Goal: Information Seeking & Learning: Learn about a topic

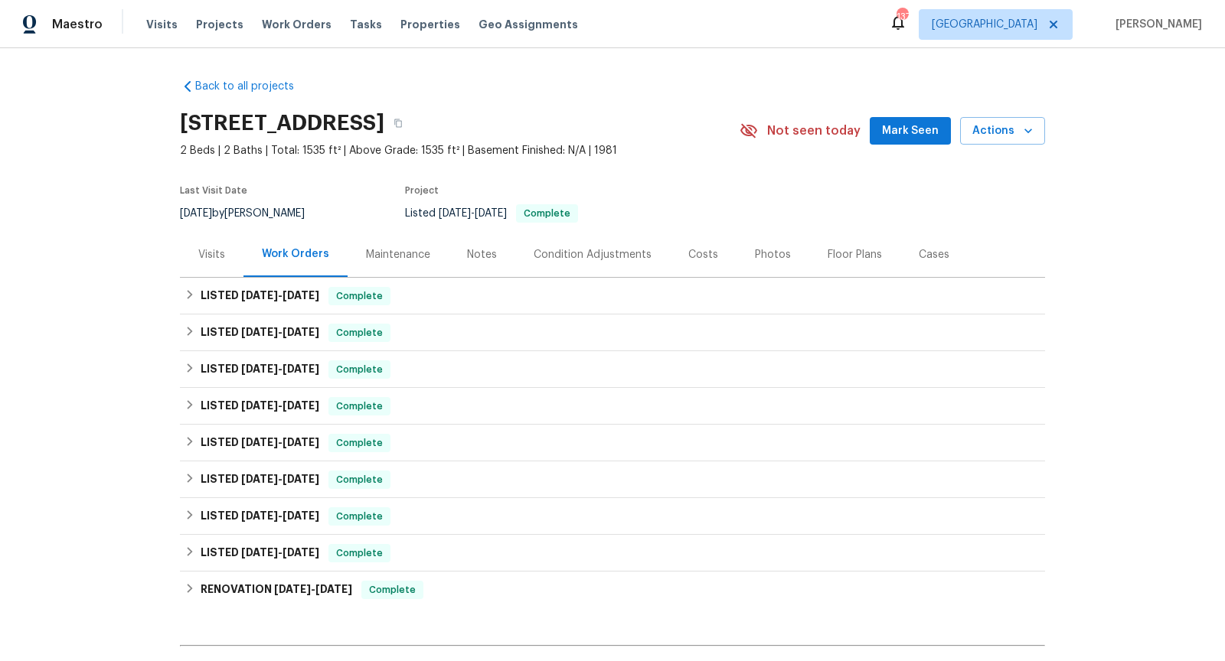
click at [218, 246] on div "Visits" at bounding box center [212, 254] width 64 height 45
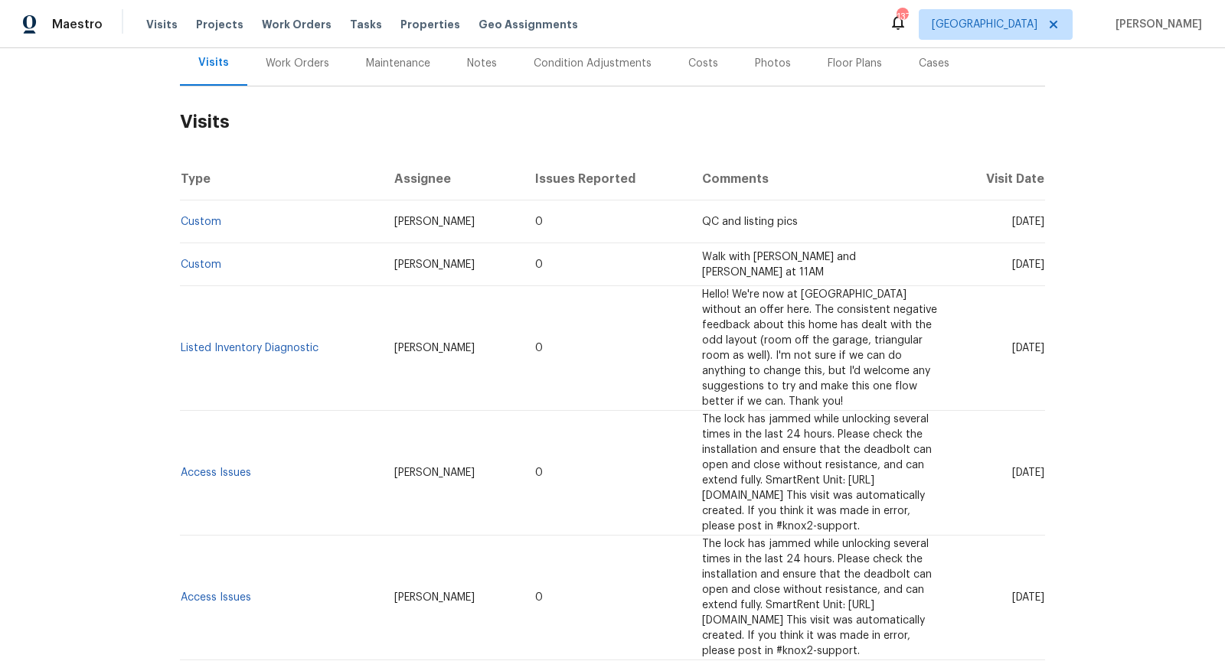
scroll to position [240, 0]
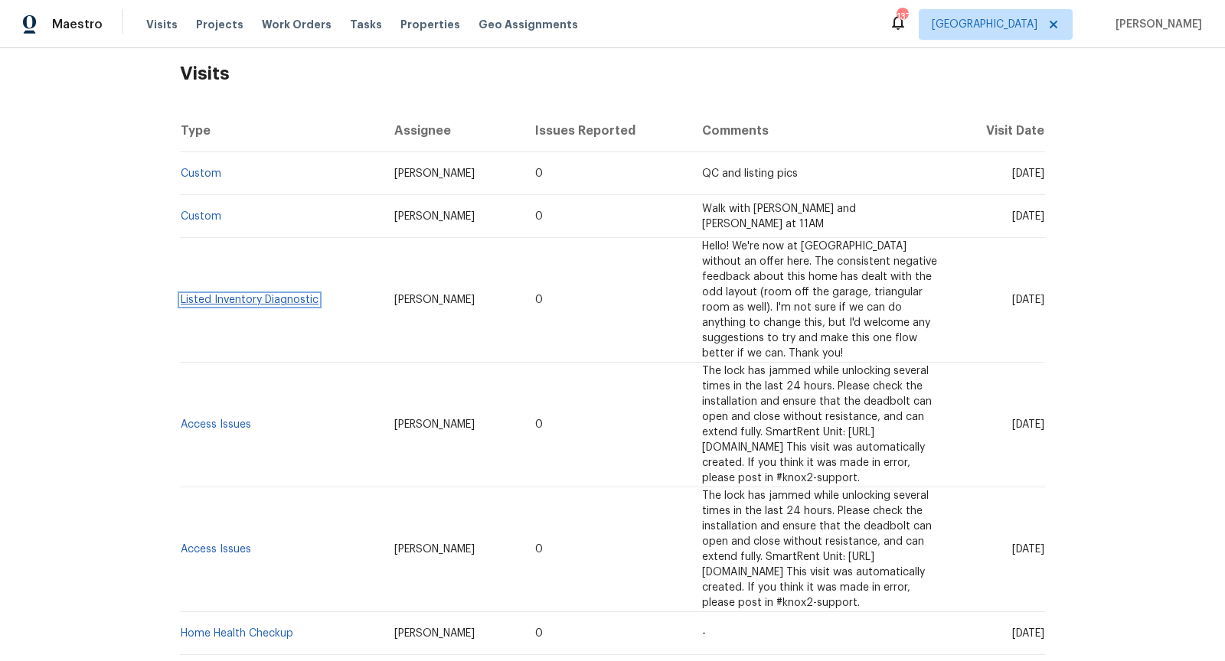
click at [269, 295] on link "Listed Inventory Diagnostic" at bounding box center [250, 300] width 138 height 11
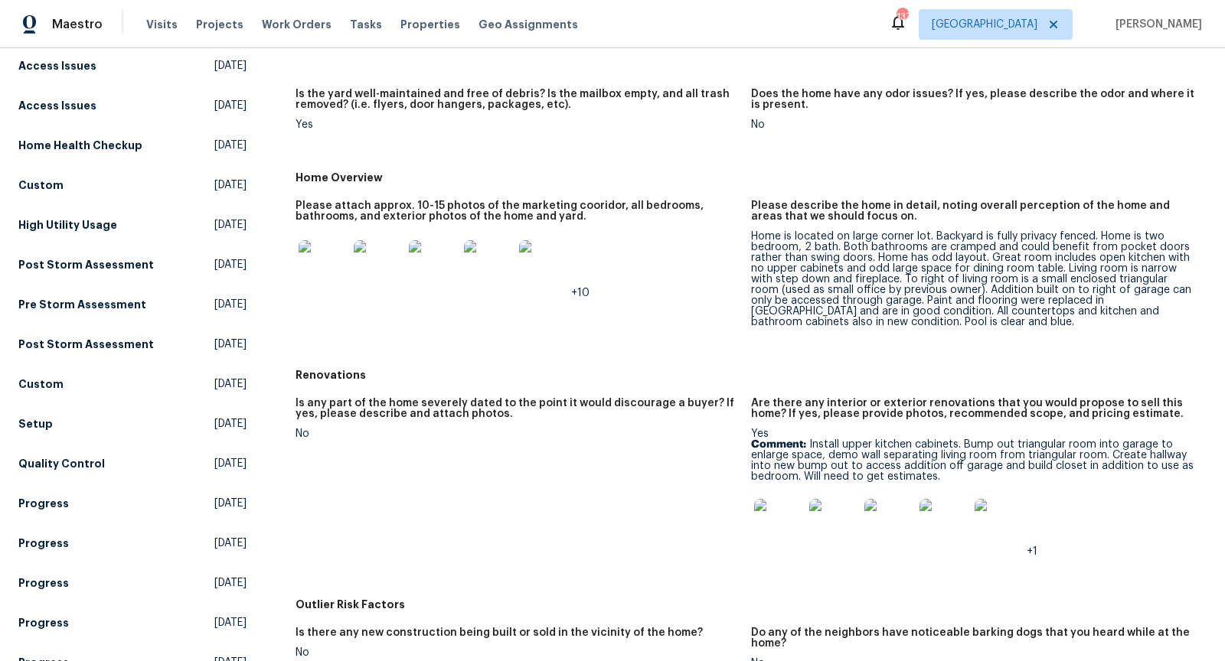
scroll to position [269, 0]
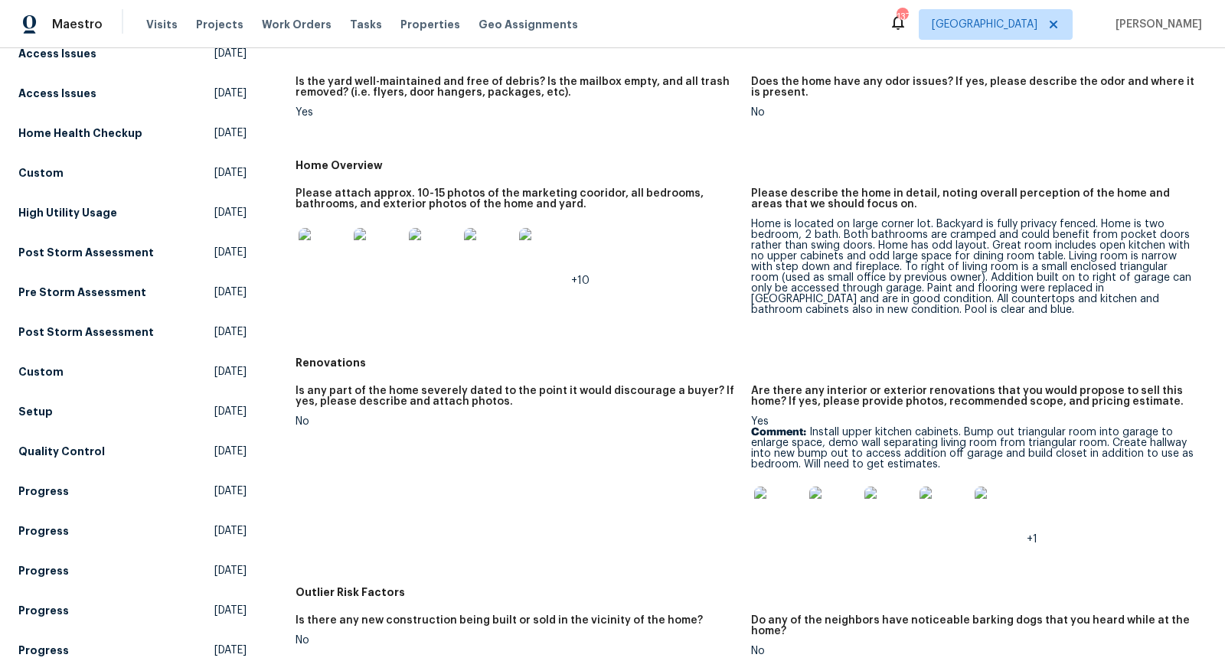
click at [318, 243] on img at bounding box center [322, 252] width 49 height 49
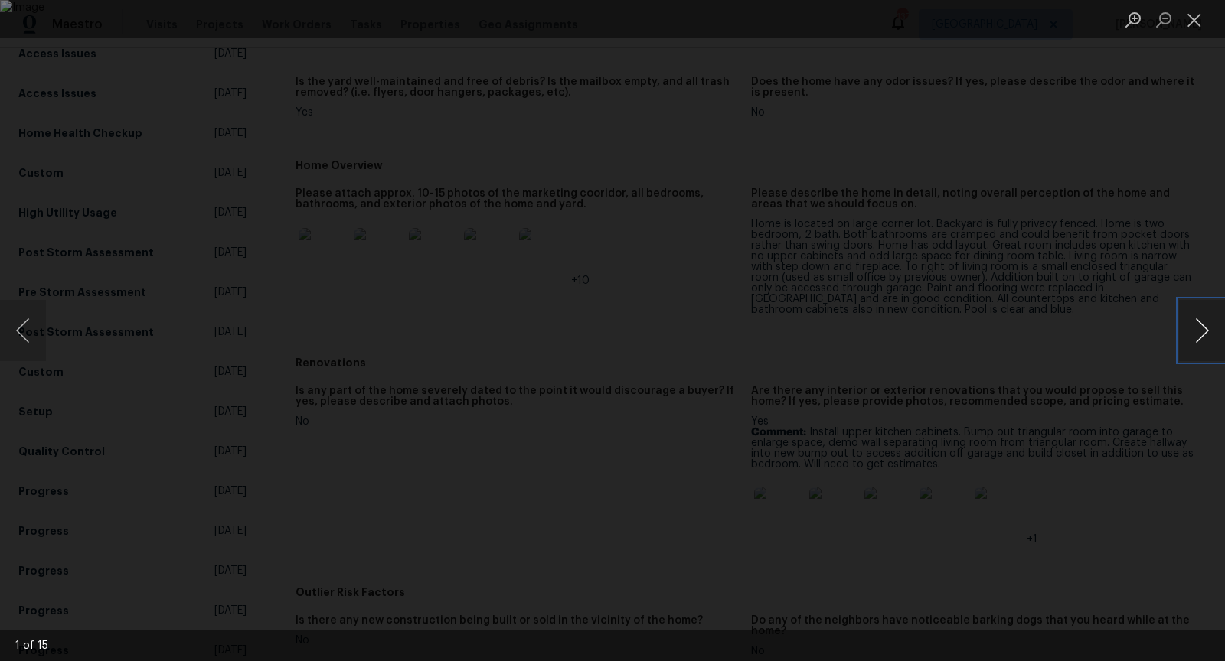
click at [1199, 325] on button "Next image" at bounding box center [1202, 330] width 46 height 61
click at [15, 341] on button "Previous image" at bounding box center [23, 330] width 46 height 61
click at [1201, 324] on button "Next image" at bounding box center [1202, 330] width 46 height 61
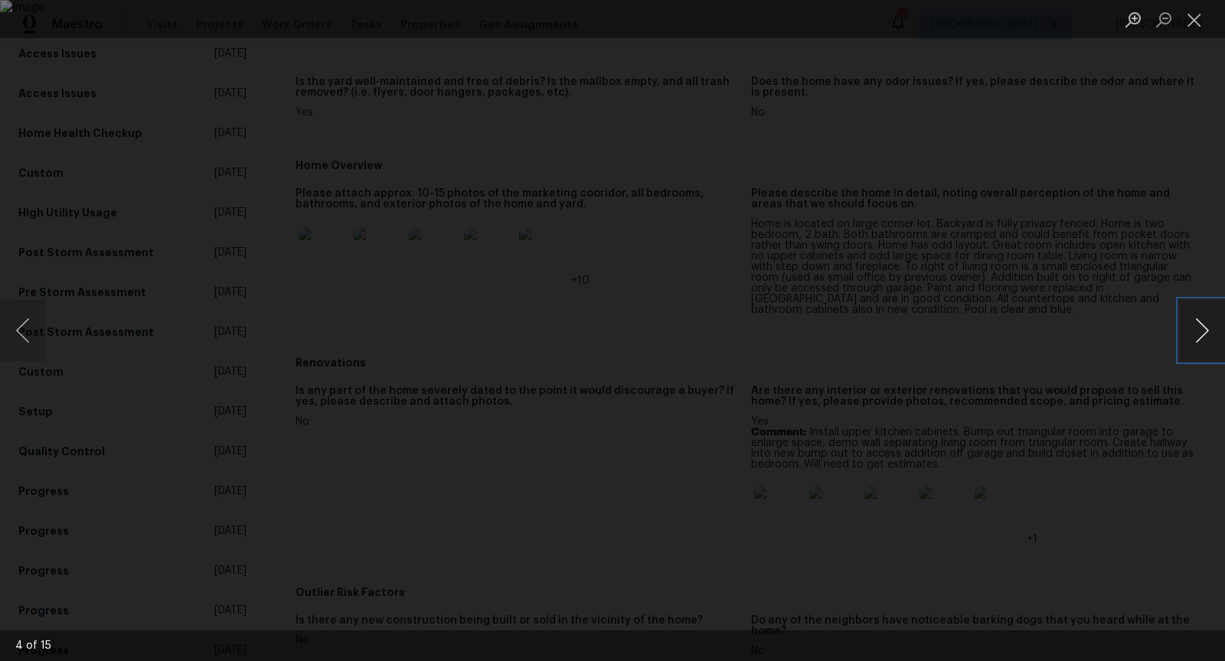
click at [1201, 324] on button "Next image" at bounding box center [1202, 330] width 46 height 61
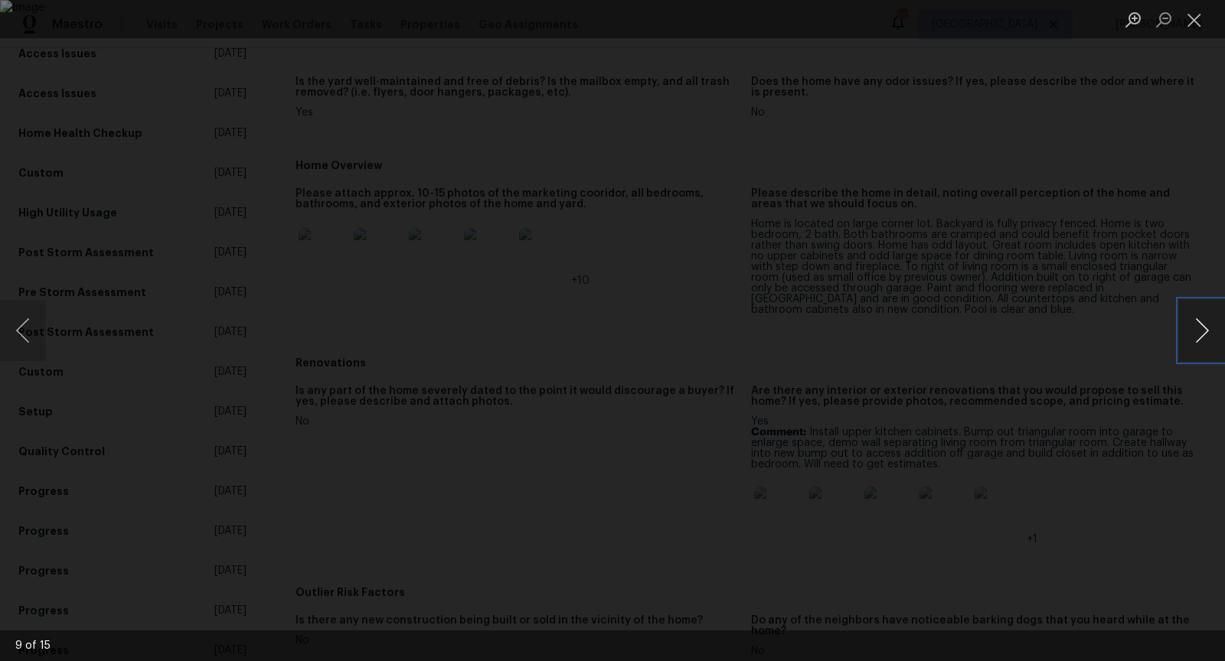
click at [1201, 324] on button "Next image" at bounding box center [1202, 330] width 46 height 61
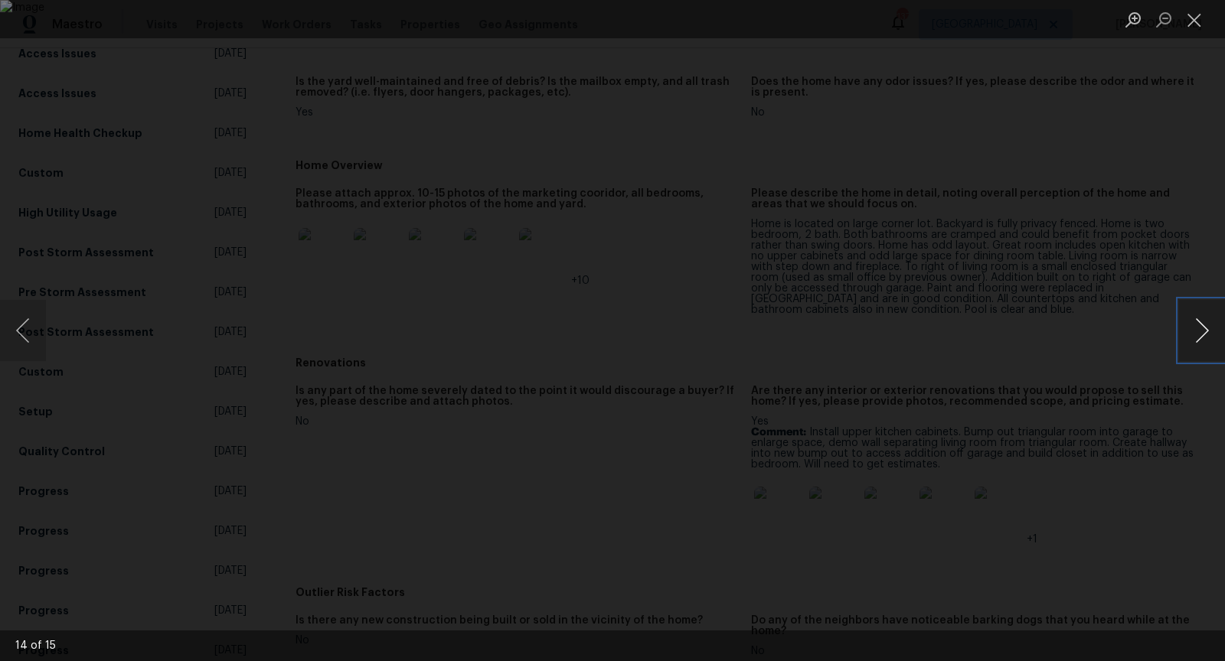
click at [1201, 324] on button "Next image" at bounding box center [1202, 330] width 46 height 61
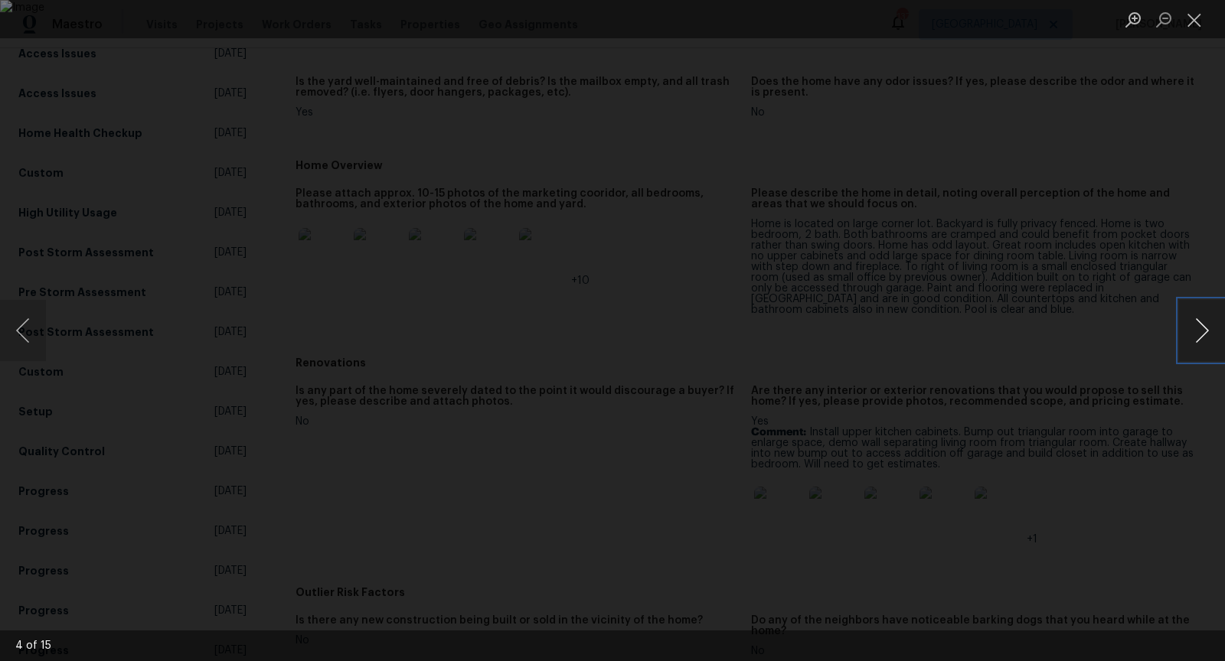
click at [1201, 324] on button "Next image" at bounding box center [1202, 330] width 46 height 61
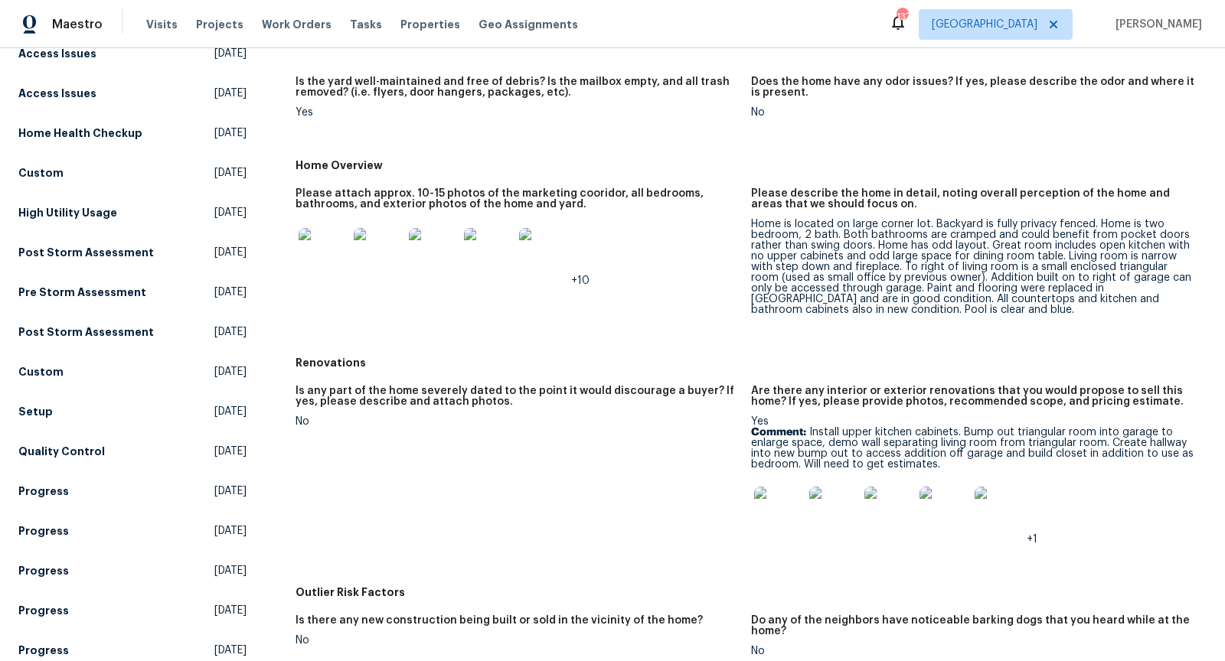
click at [787, 506] on img at bounding box center [778, 511] width 49 height 49
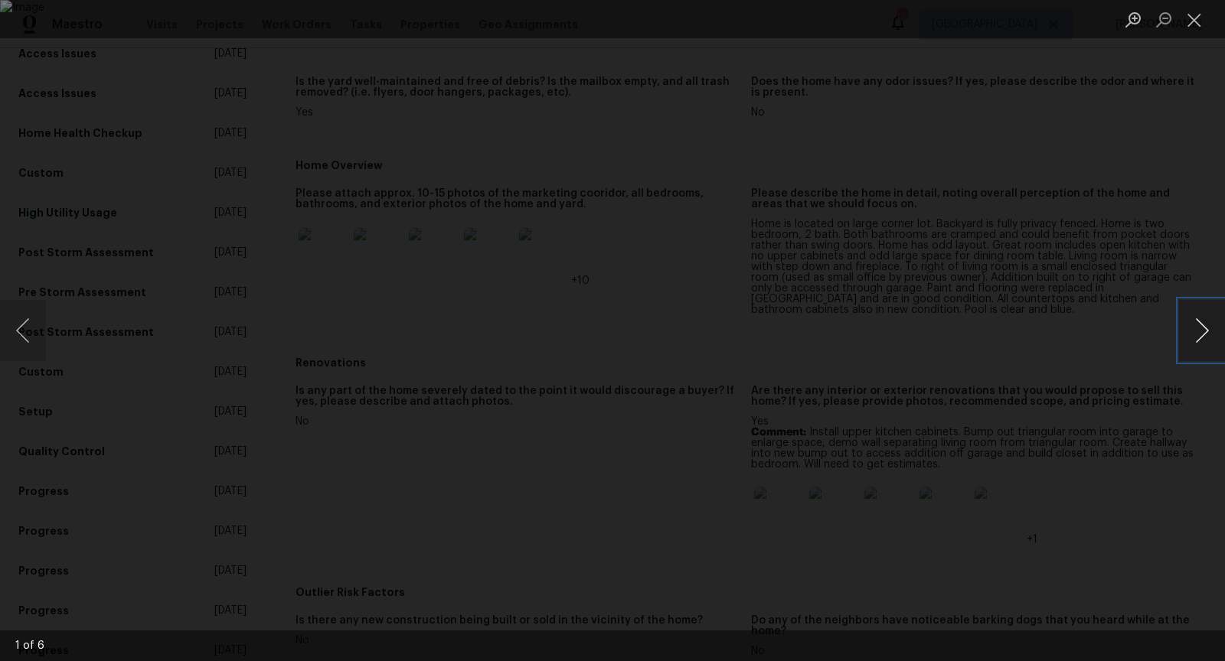
click at [1205, 324] on button "Next image" at bounding box center [1202, 330] width 46 height 61
click at [26, 341] on button "Previous image" at bounding box center [23, 330] width 46 height 61
click at [1198, 334] on button "Next image" at bounding box center [1202, 330] width 46 height 61
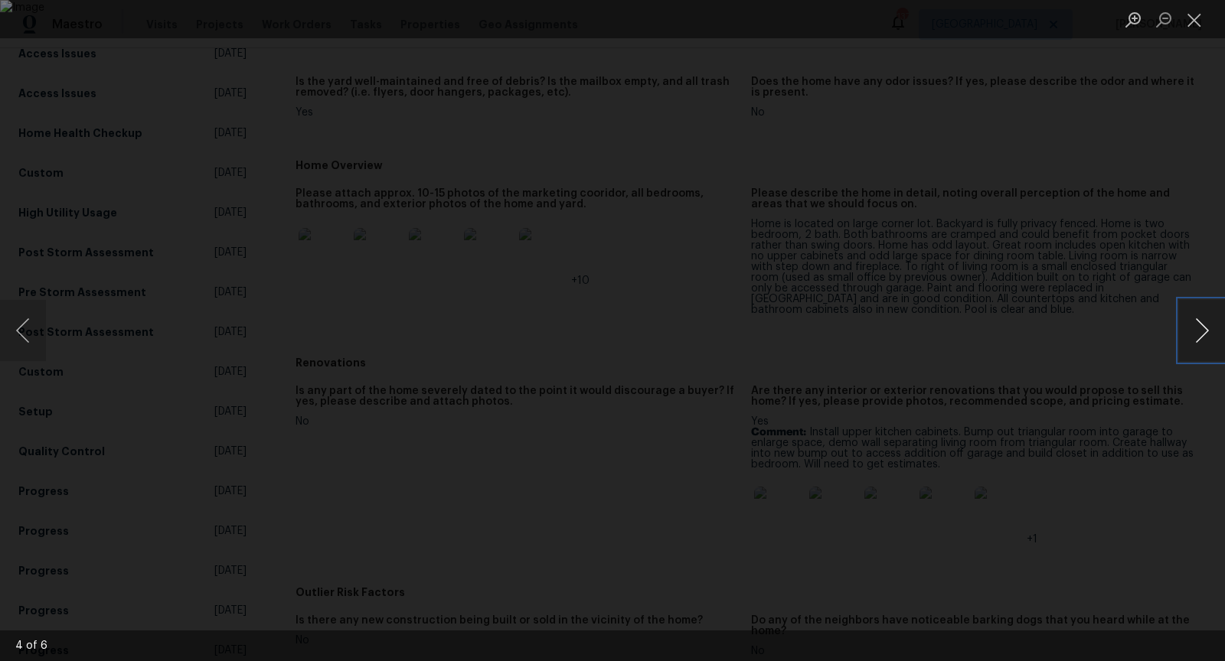
click at [1198, 334] on button "Next image" at bounding box center [1202, 330] width 46 height 61
click at [1198, 333] on button "Next image" at bounding box center [1202, 330] width 46 height 61
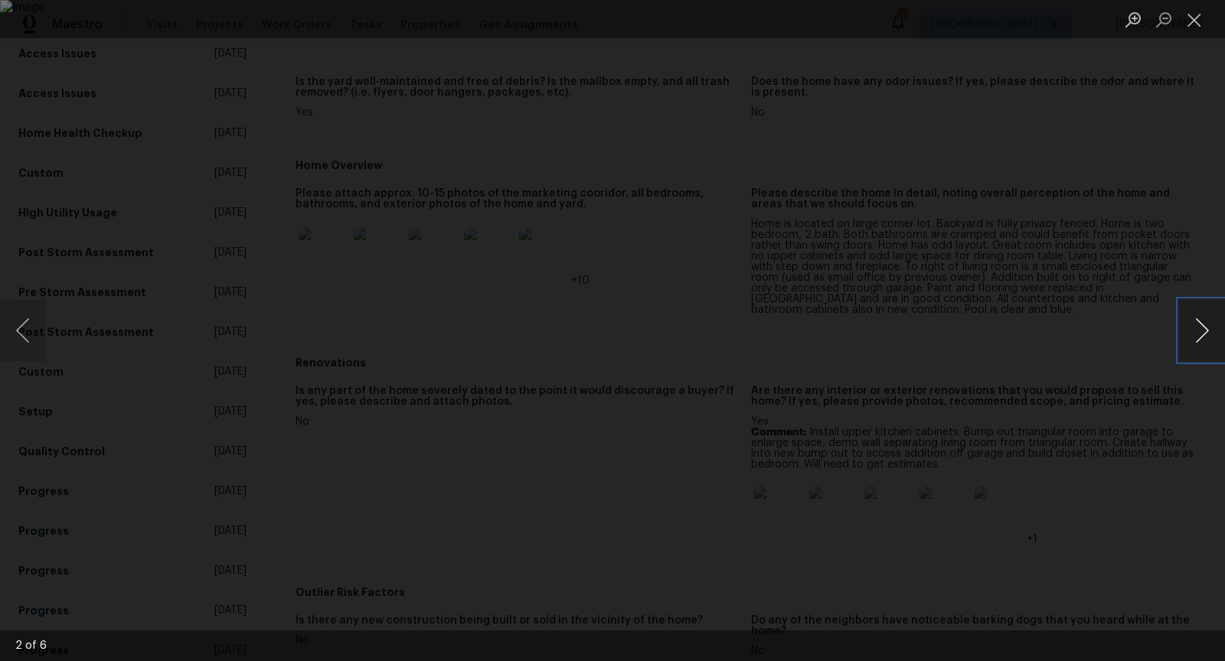
click at [1198, 333] on button "Next image" at bounding box center [1202, 330] width 46 height 61
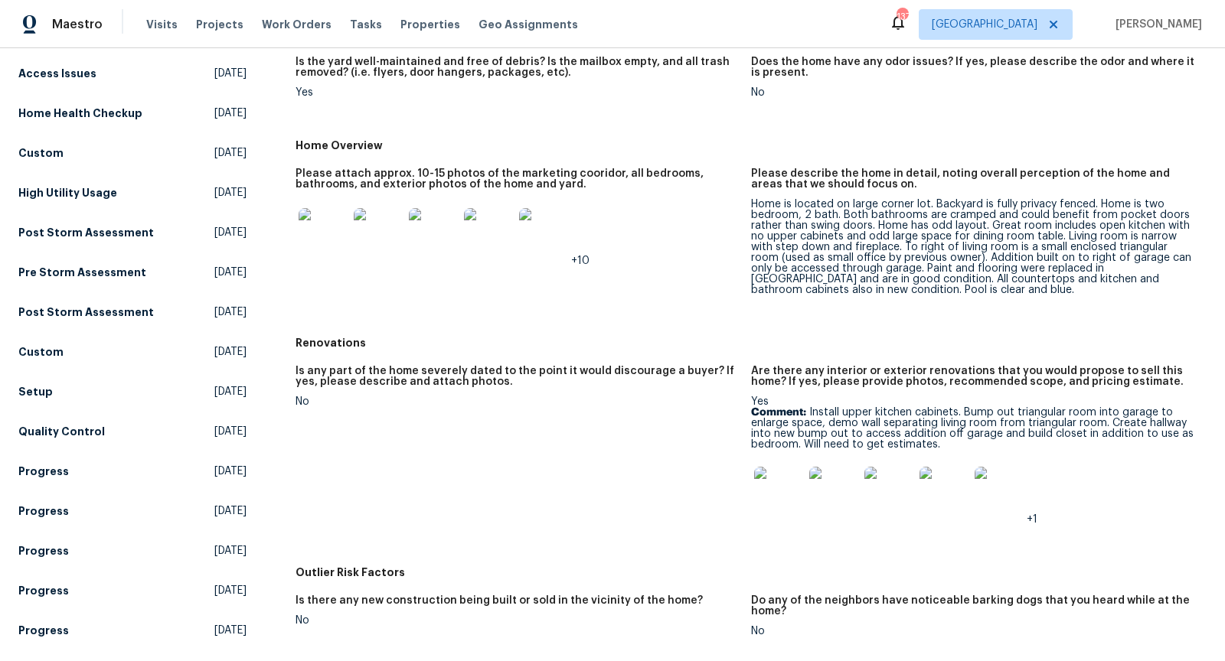
scroll to position [0, 0]
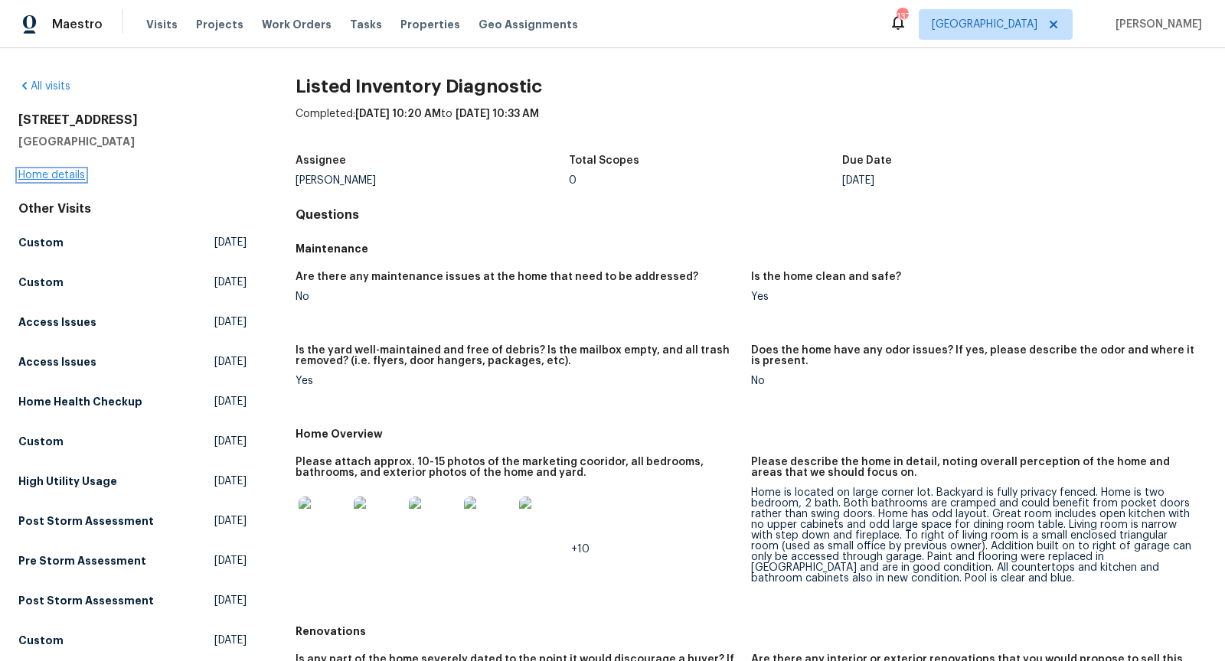
click at [38, 171] on link "Home details" at bounding box center [51, 175] width 67 height 11
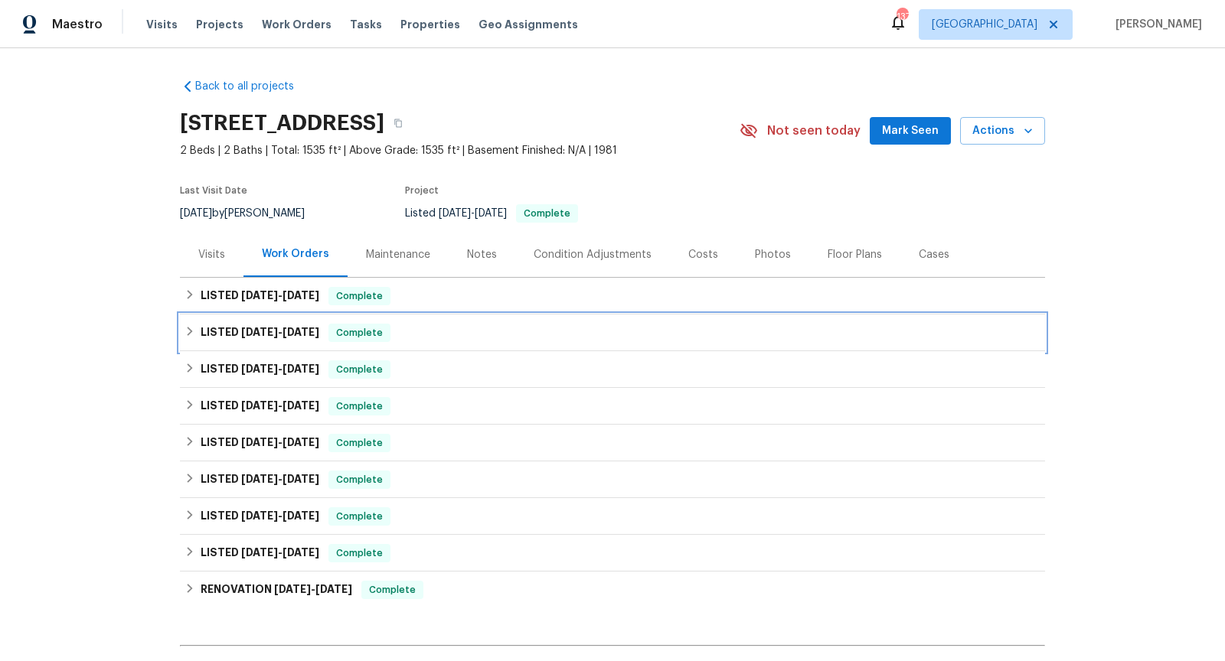
click at [313, 324] on h6 "LISTED [DATE] - [DATE]" at bounding box center [260, 333] width 119 height 18
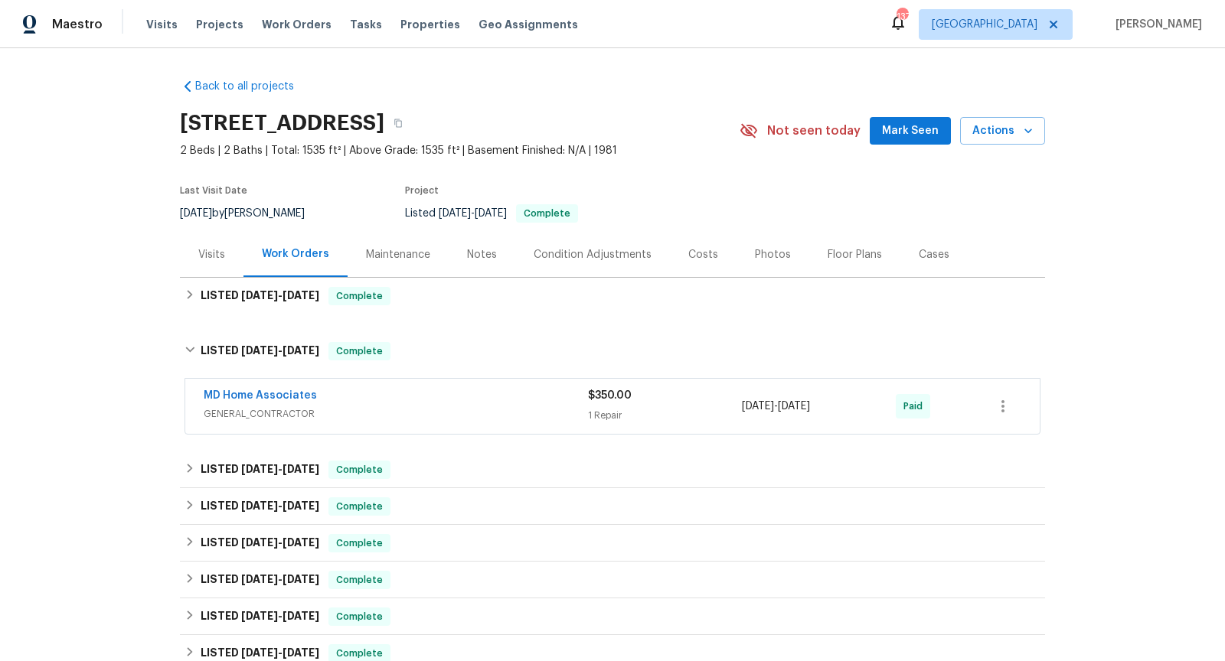
click at [522, 413] on span "GENERAL_CONTRACTOR" at bounding box center [396, 413] width 384 height 15
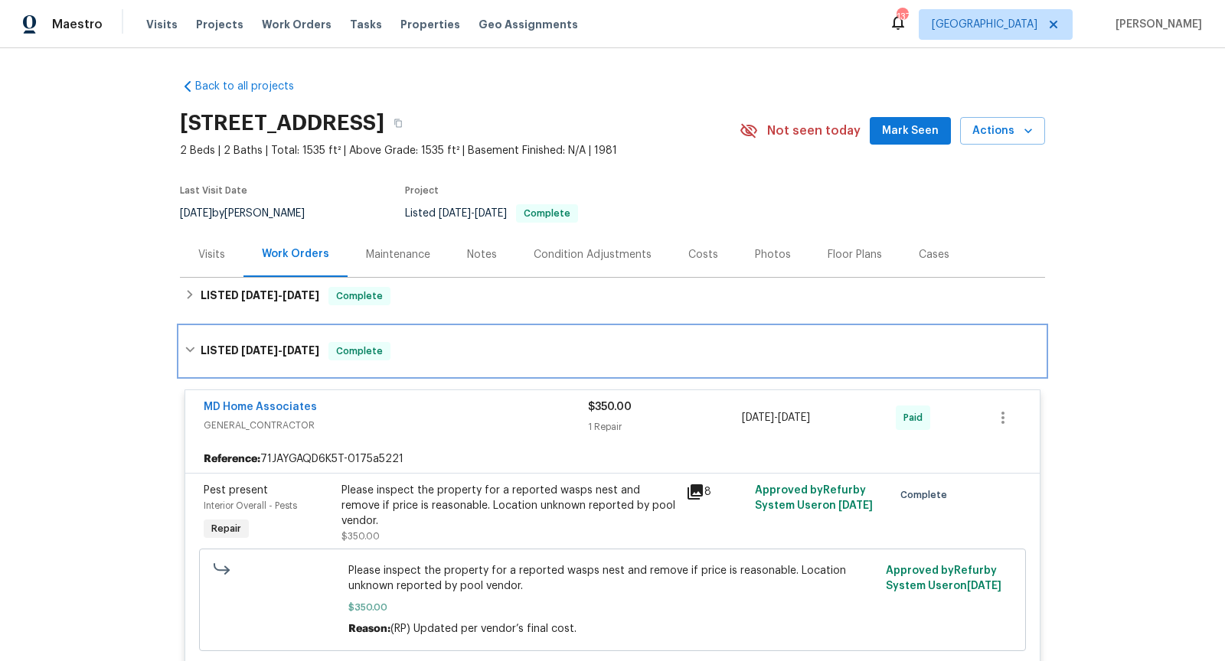
click at [261, 348] on span "[DATE]" at bounding box center [259, 350] width 37 height 11
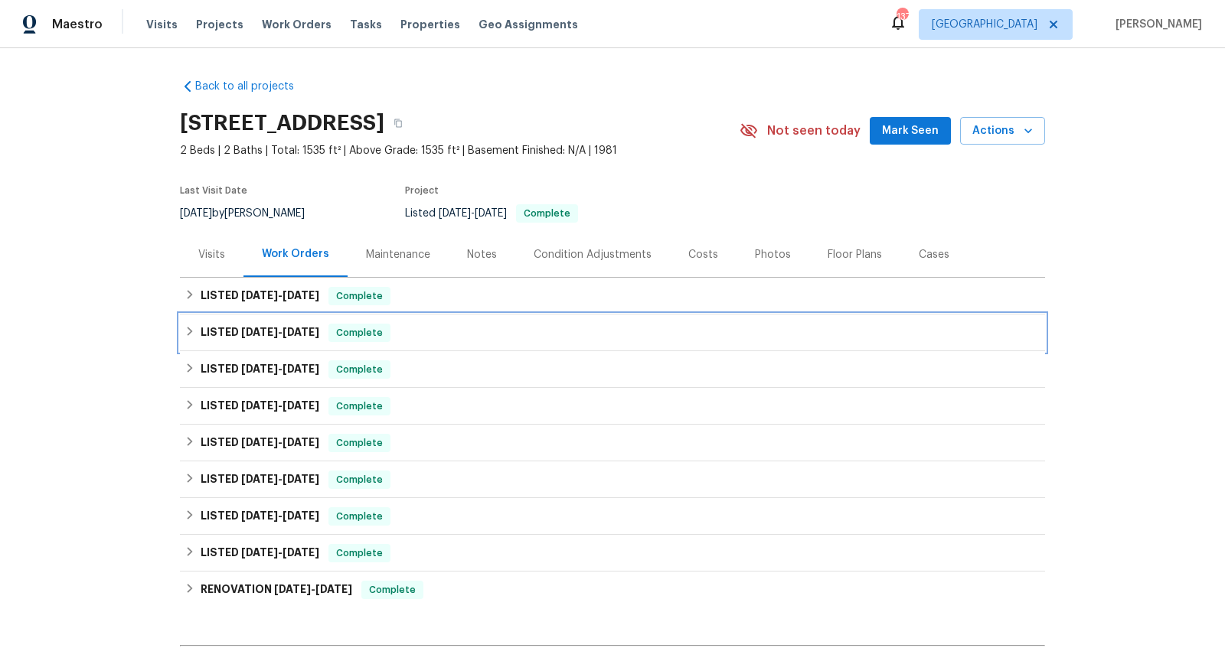
click at [271, 320] on div "LISTED [DATE] - [DATE] Complete" at bounding box center [612, 333] width 865 height 37
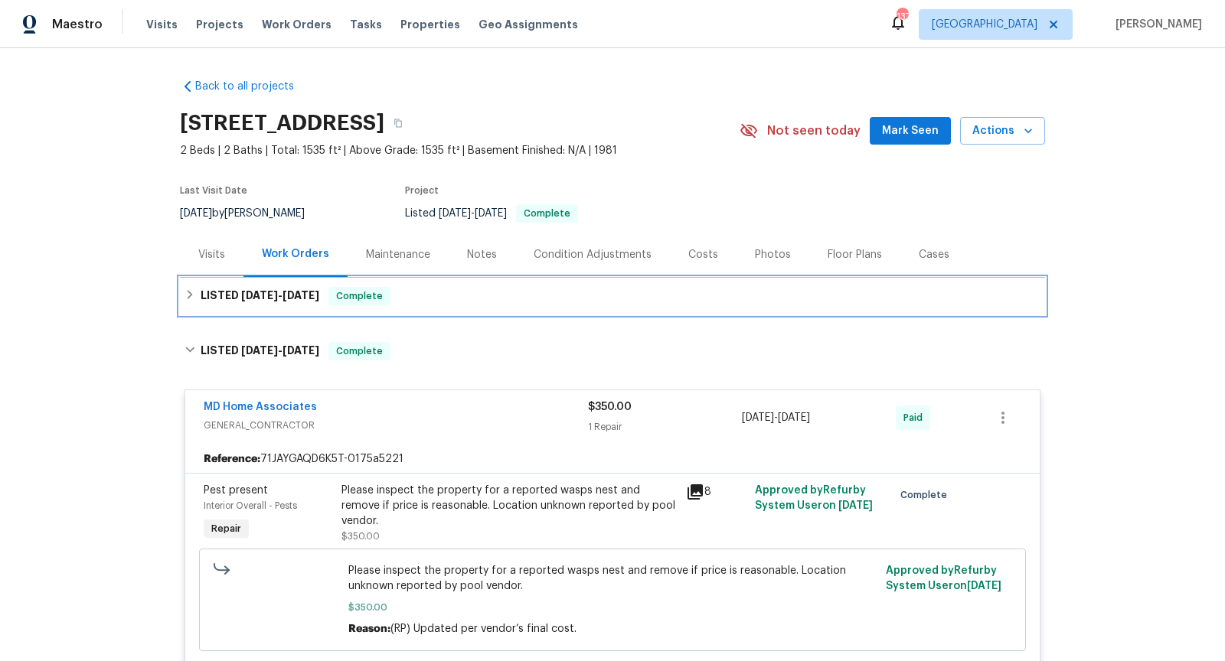
click at [282, 305] on div "LISTED [DATE] - [DATE] Complete" at bounding box center [612, 296] width 865 height 37
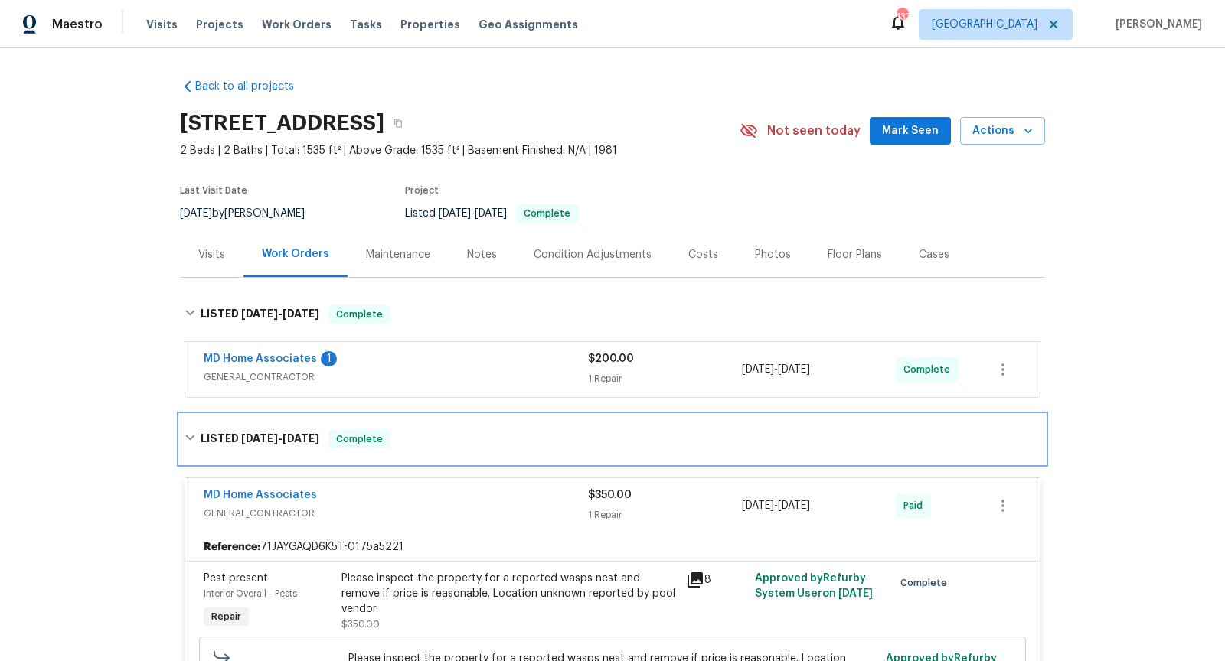
click at [282, 426] on div "LISTED [DATE] - [DATE] Complete" at bounding box center [612, 439] width 865 height 49
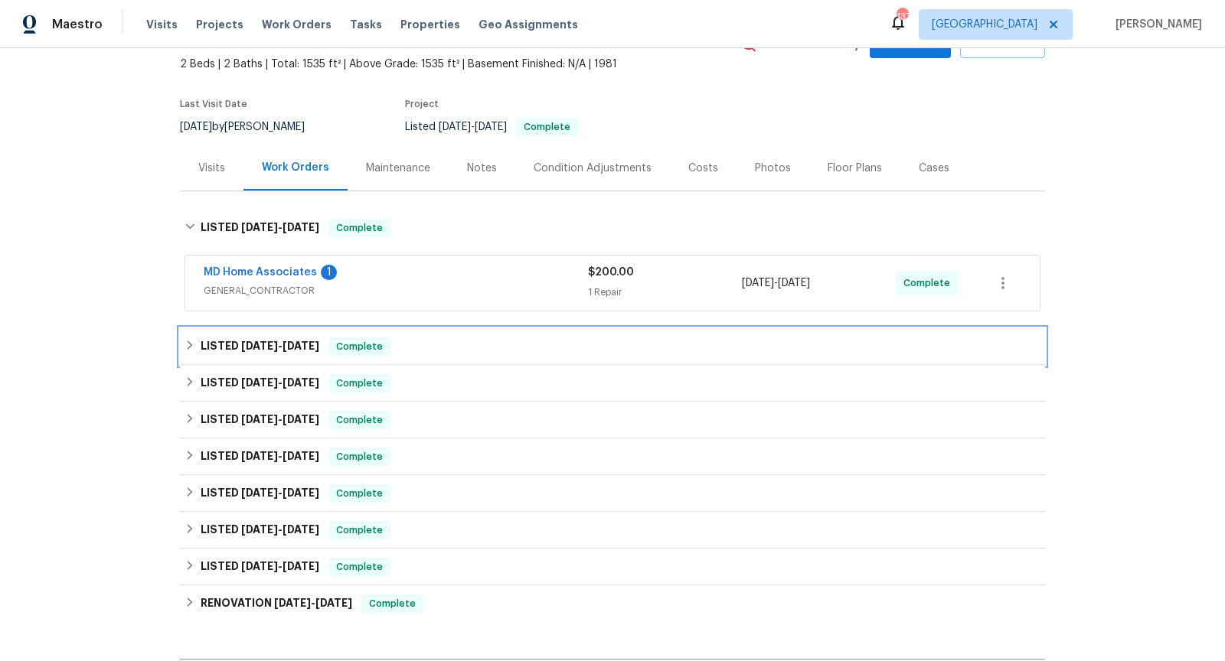
scroll to position [121, 0]
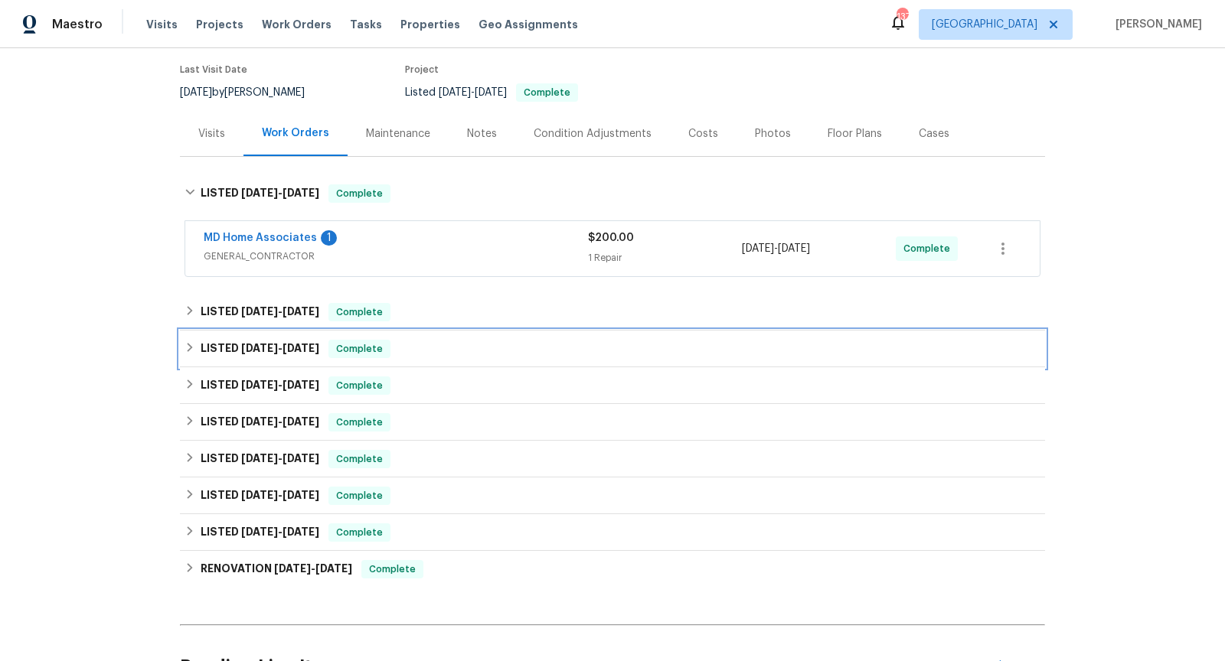
click at [309, 343] on span "[DATE]" at bounding box center [300, 348] width 37 height 11
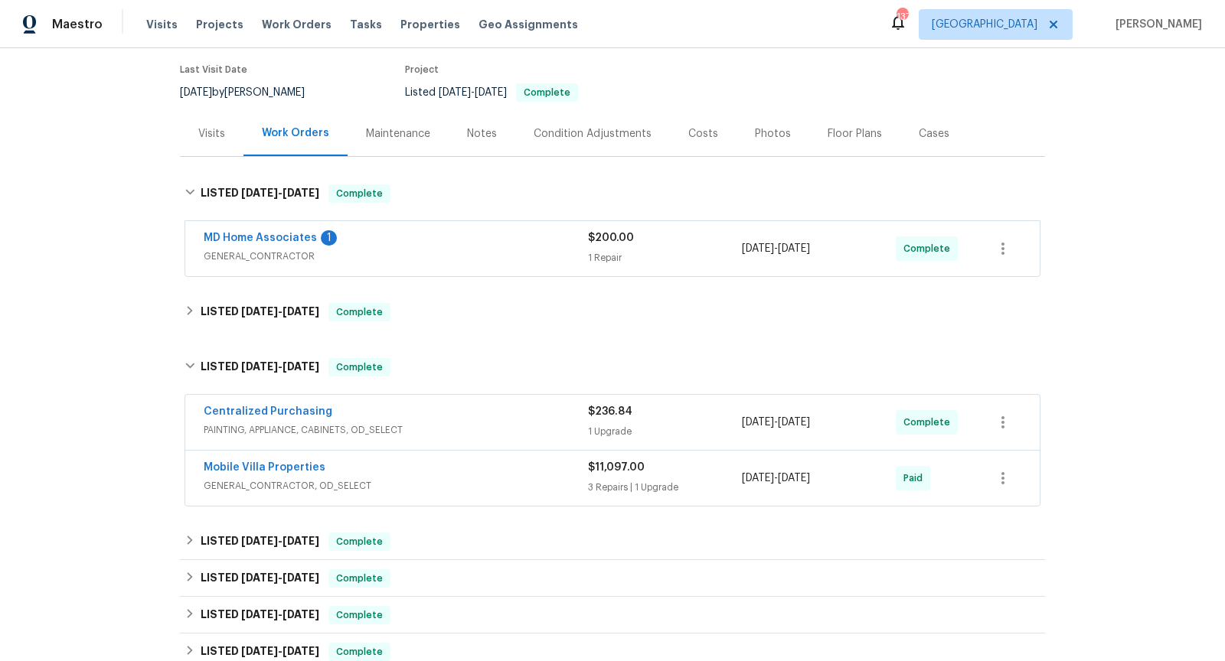
click at [456, 473] on div "Mobile Villa Properties" at bounding box center [396, 469] width 384 height 18
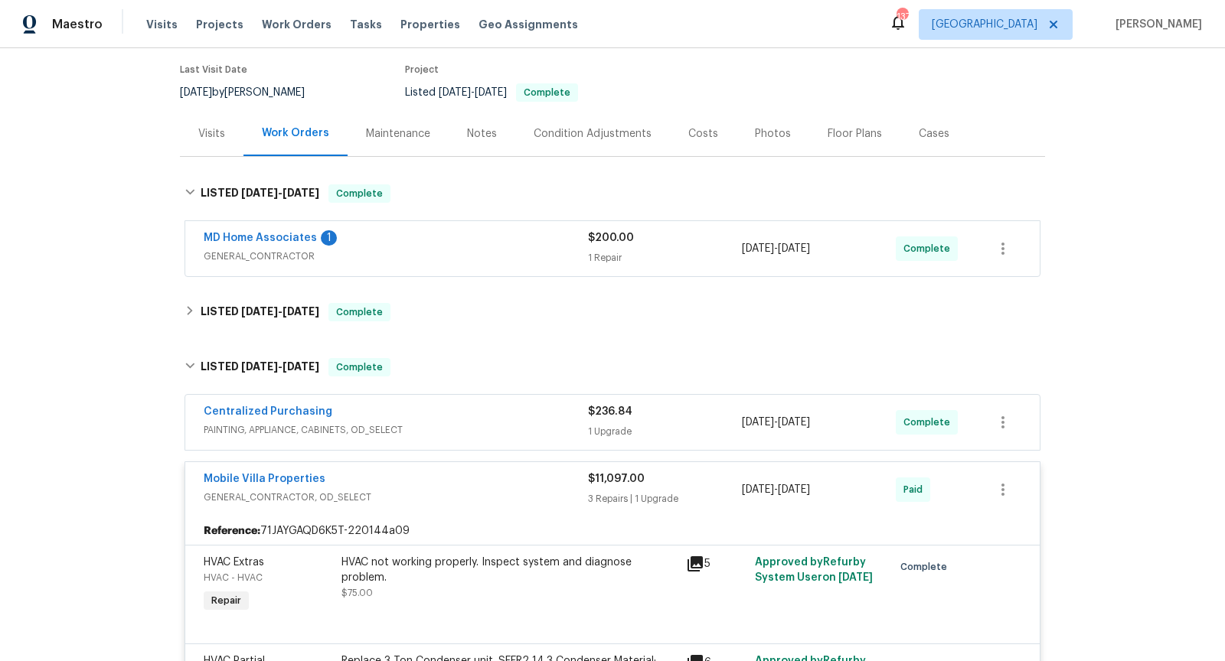
scroll to position [0, 0]
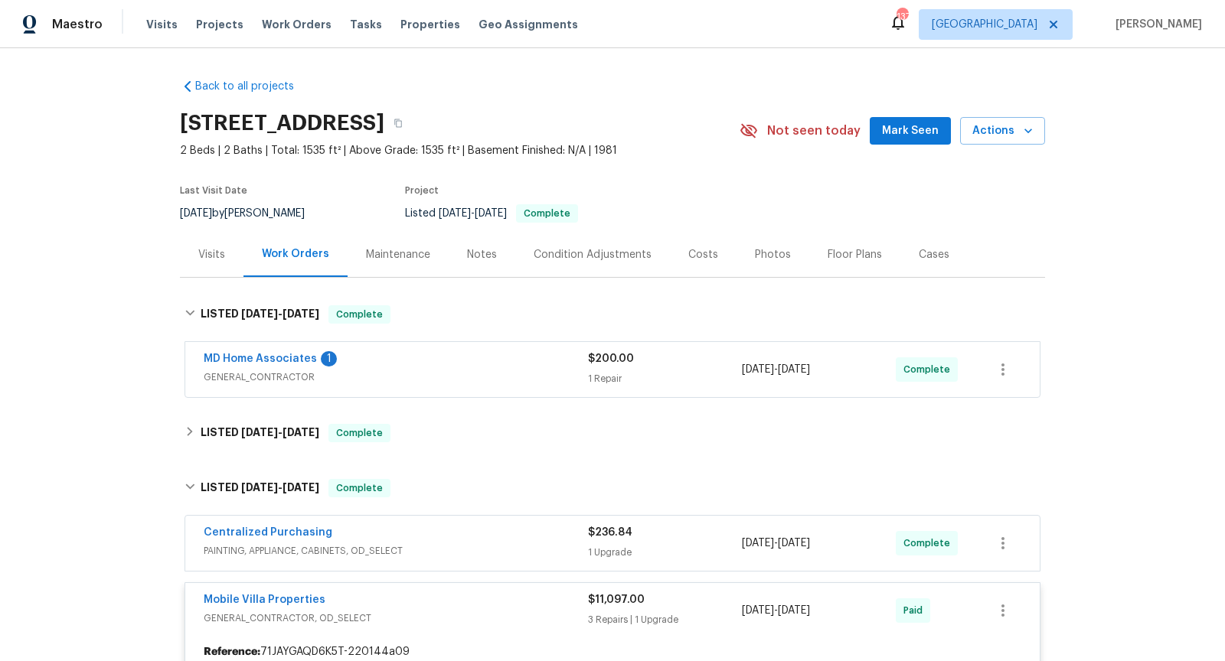
click at [364, 116] on h2 "[STREET_ADDRESS]" at bounding box center [282, 123] width 204 height 15
copy div "[STREET_ADDRESS]"
click at [210, 251] on div "Visits" at bounding box center [211, 254] width 27 height 15
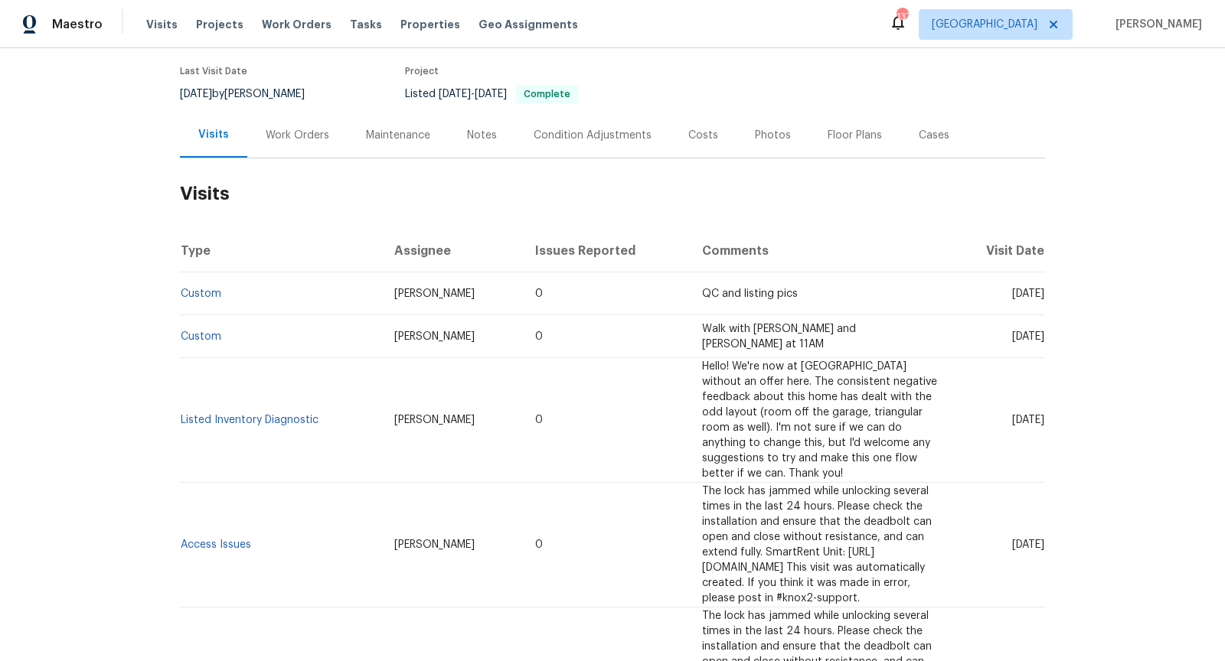
scroll to position [120, 0]
click at [295, 414] on link "Listed Inventory Diagnostic" at bounding box center [250, 419] width 138 height 11
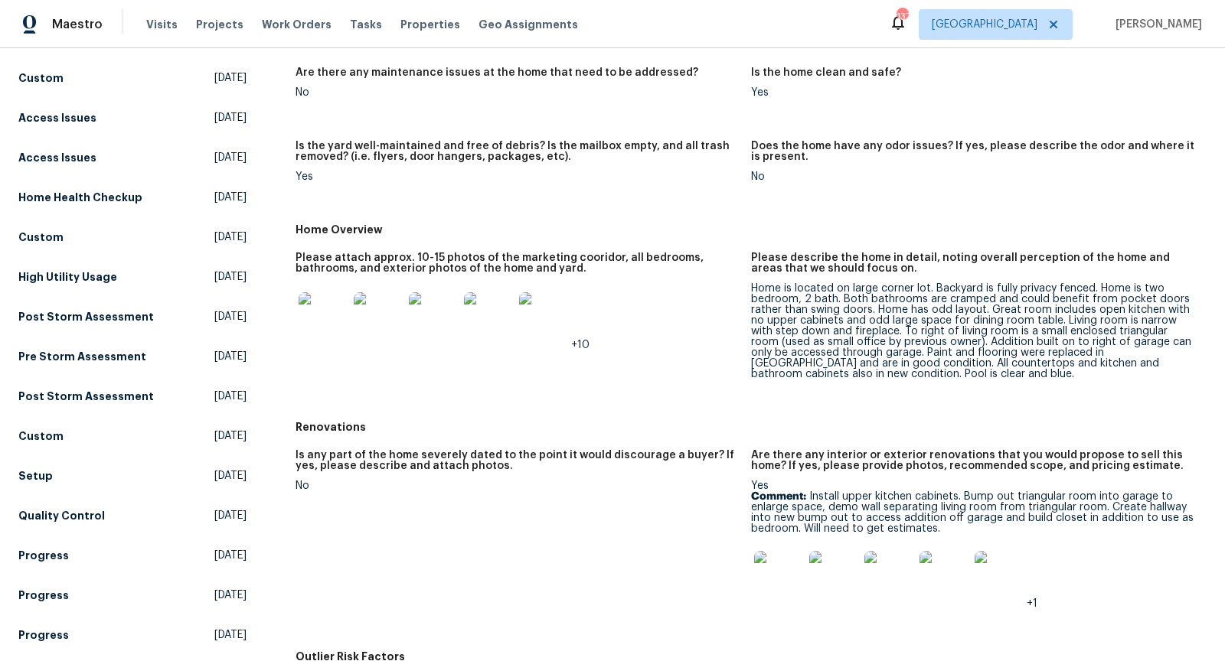
scroll to position [219, 0]
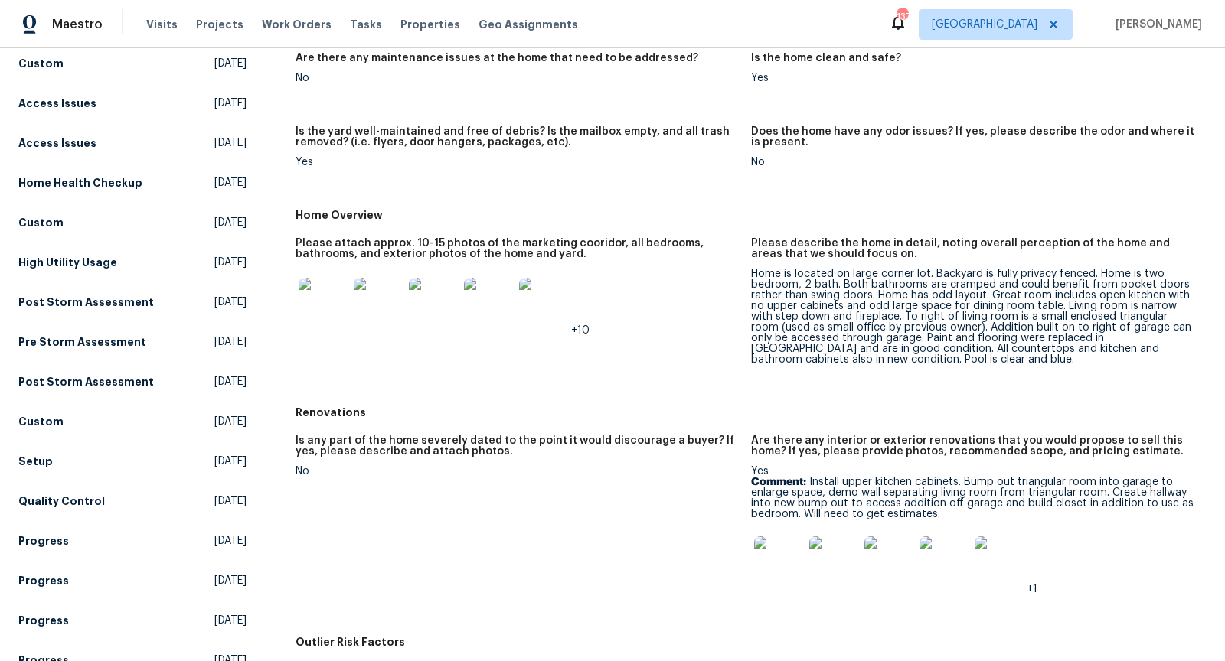
click at [555, 292] on img at bounding box center [543, 302] width 49 height 49
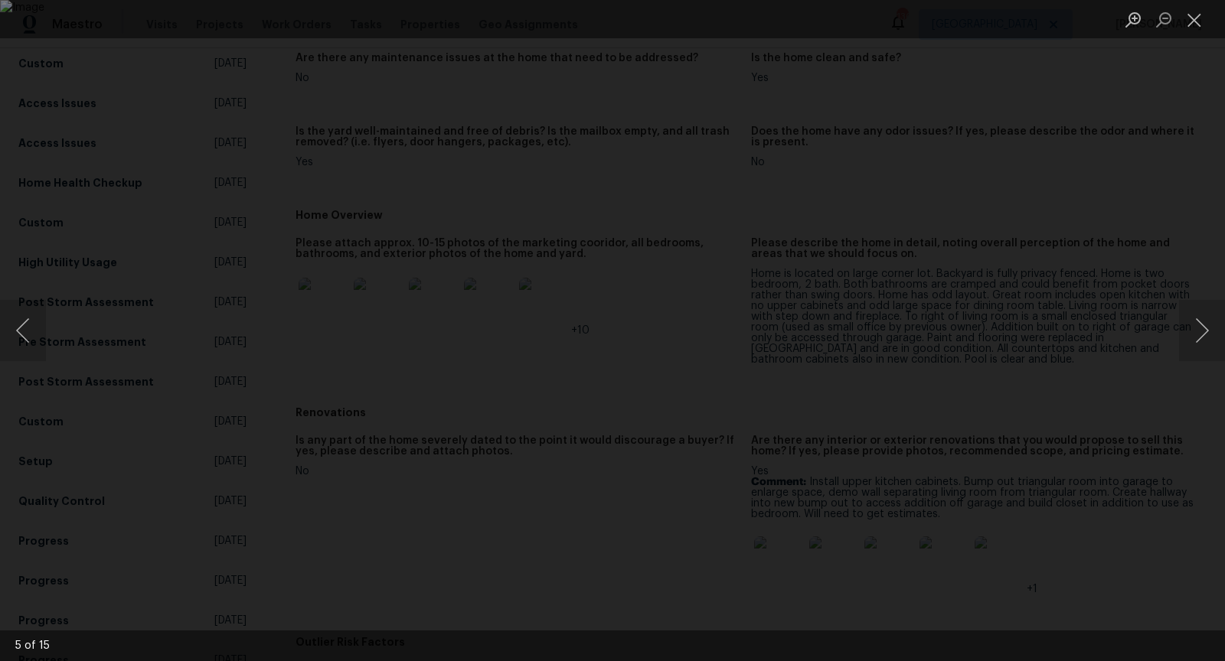
click at [1090, 232] on div "Lightbox" at bounding box center [612, 330] width 1225 height 661
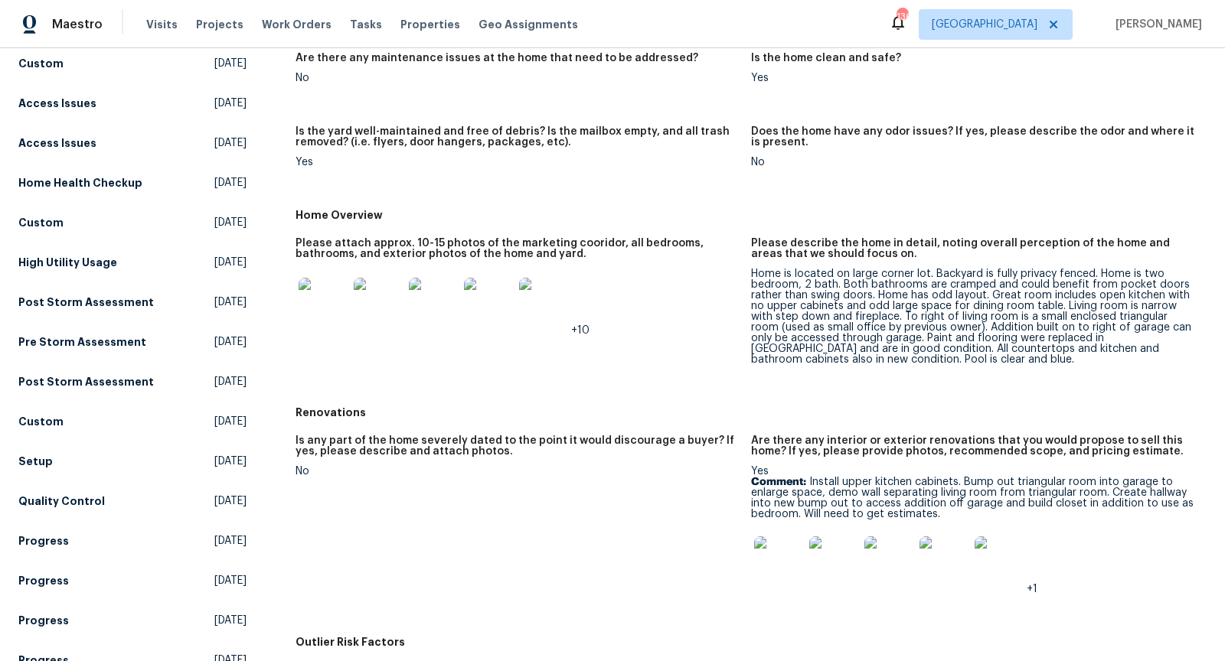
scroll to position [0, 0]
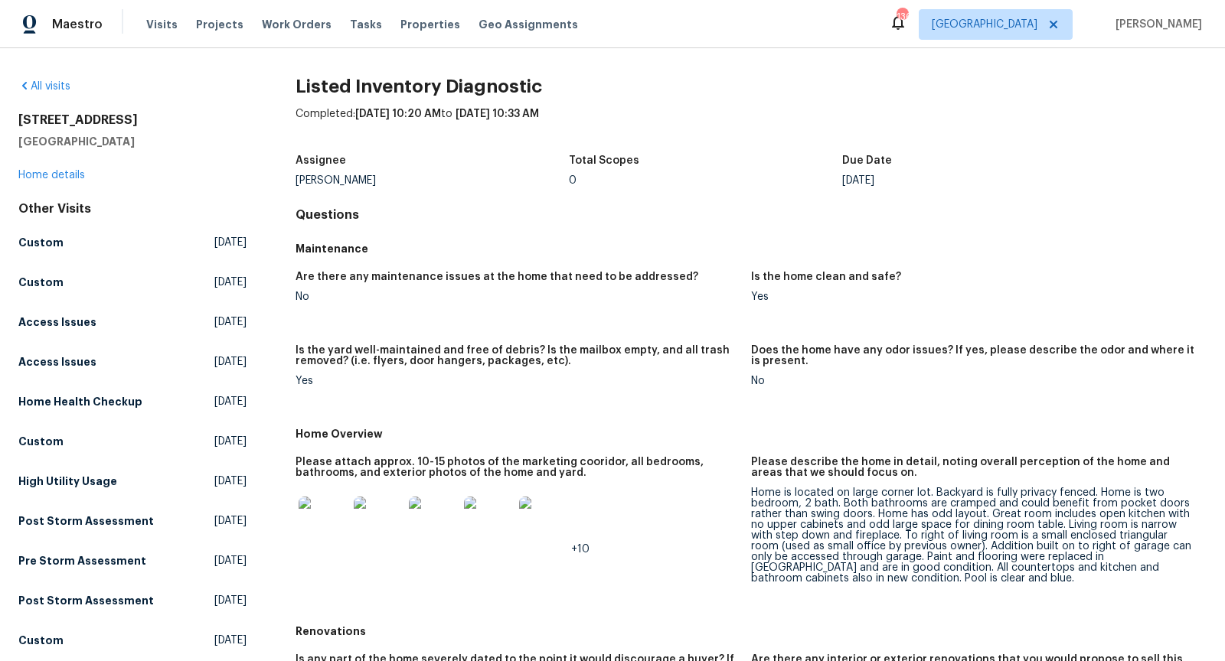
click at [32, 165] on div "[STREET_ADDRESS][PERSON_NAME] Home details" at bounding box center [132, 148] width 228 height 70
click at [35, 171] on link "Home details" at bounding box center [51, 175] width 67 height 11
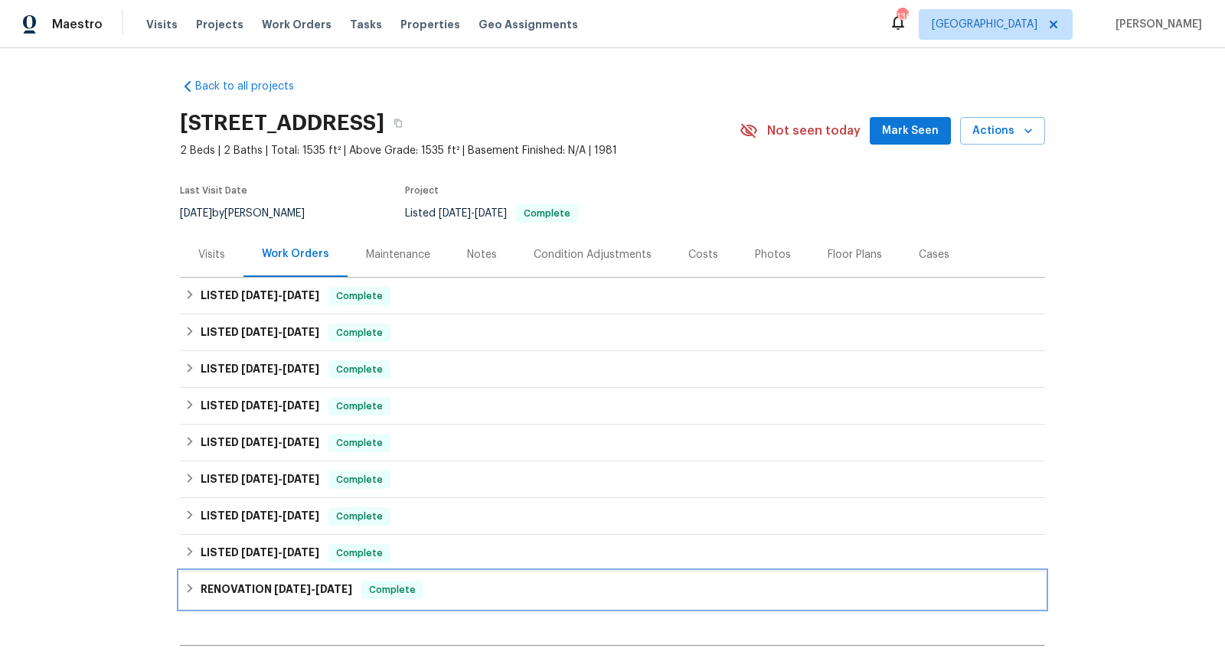
click at [292, 590] on span "[DATE]" at bounding box center [292, 589] width 37 height 11
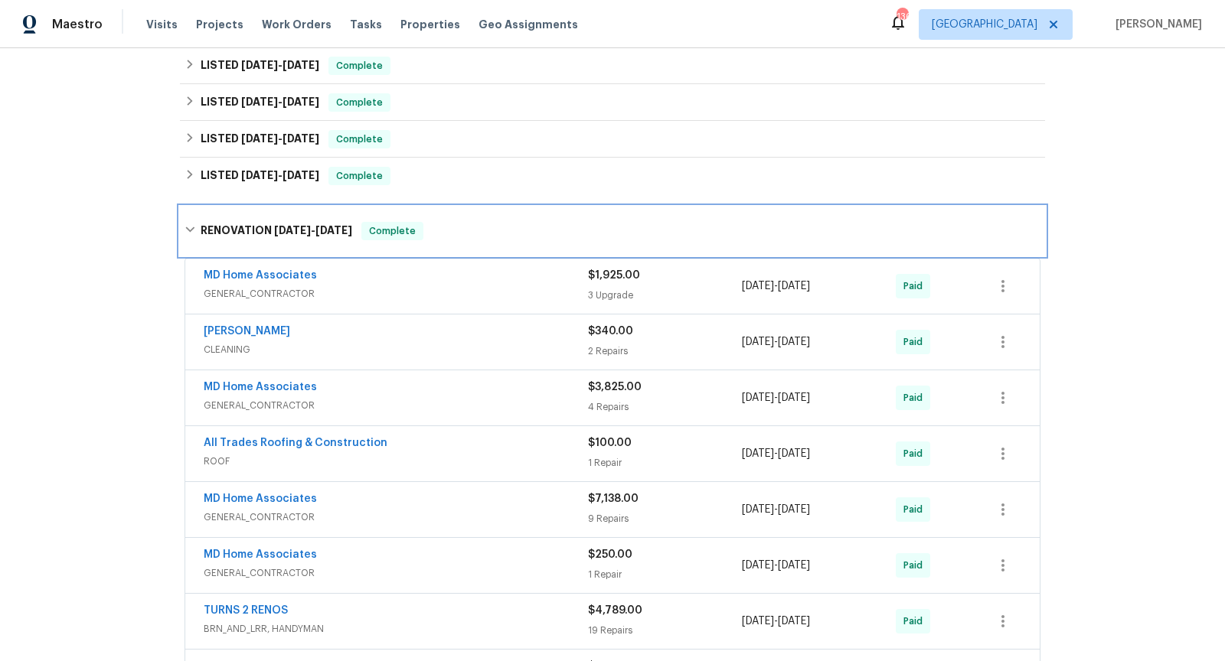
scroll to position [418, 0]
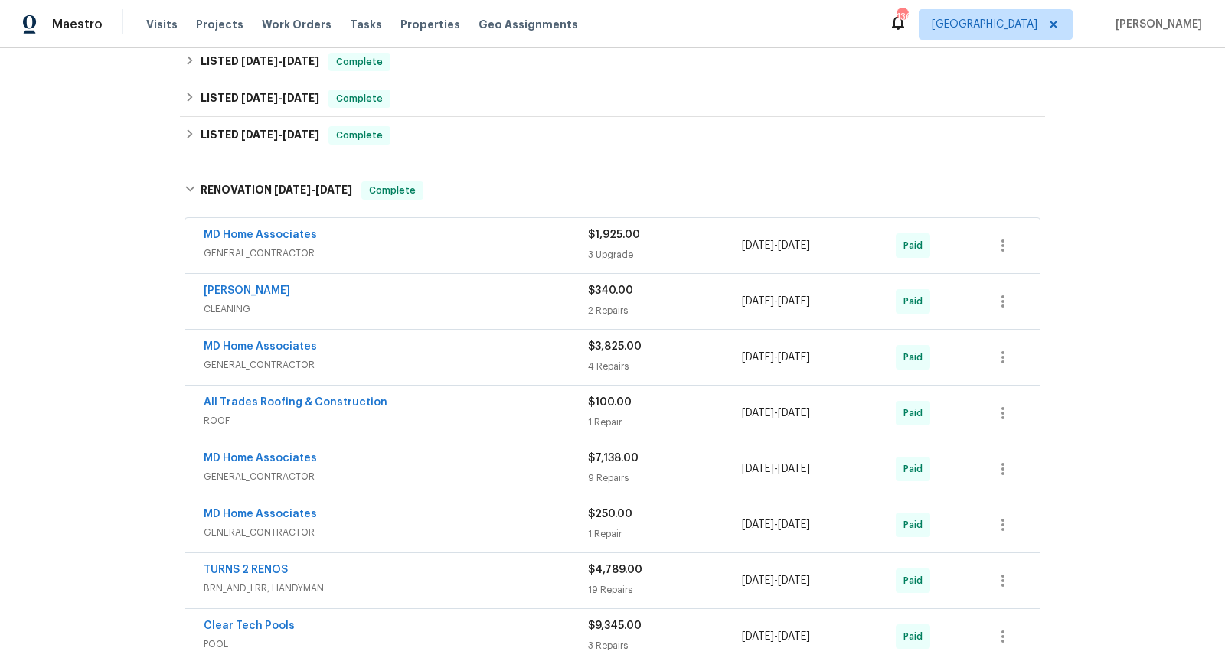
click at [415, 351] on div "MD Home Associates" at bounding box center [396, 348] width 384 height 18
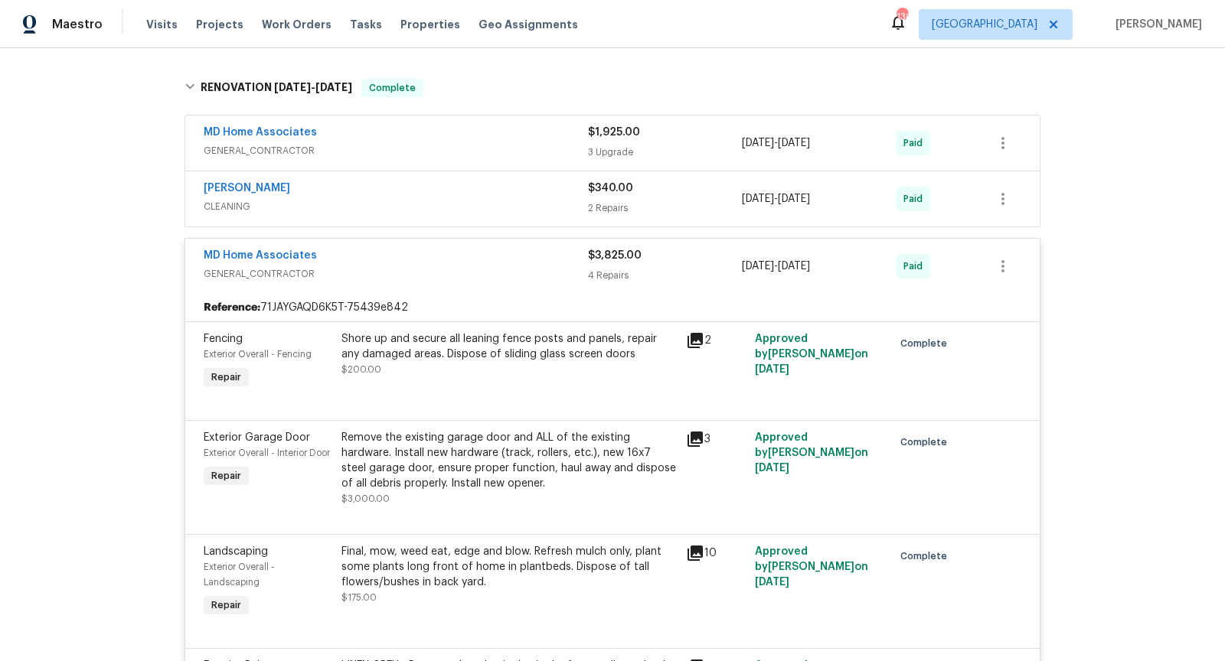
scroll to position [507, 0]
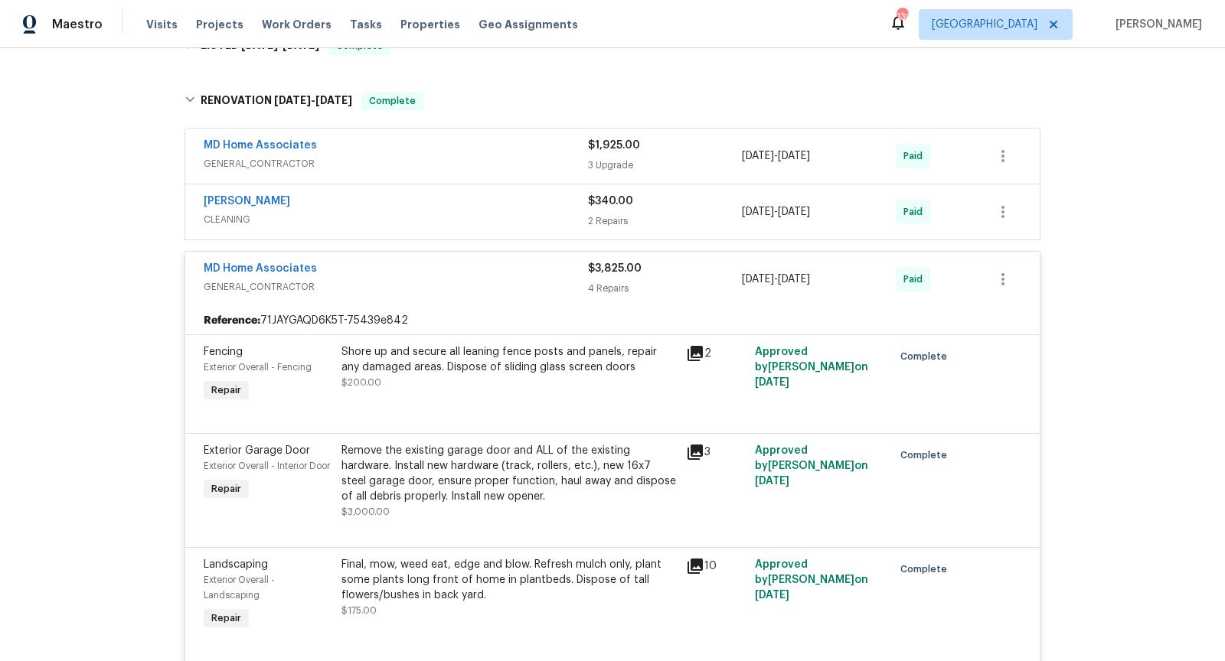
click at [426, 269] on div "MD Home Associates" at bounding box center [396, 270] width 384 height 18
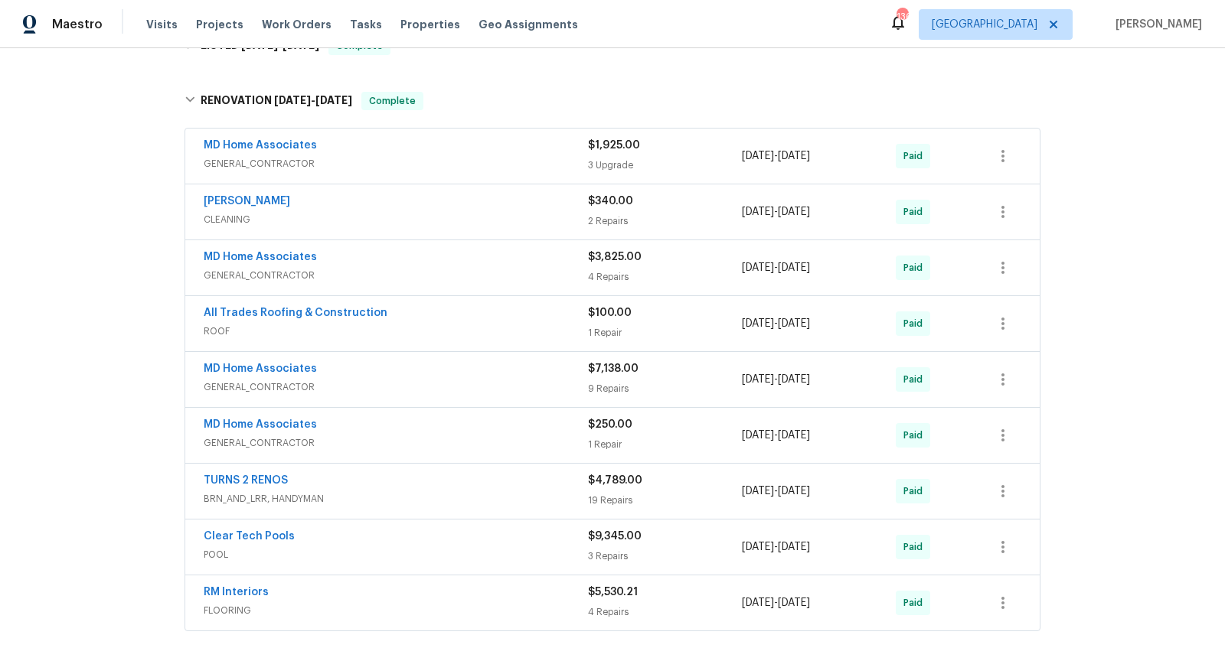
click at [487, 145] on div "MD Home Associates" at bounding box center [396, 147] width 384 height 18
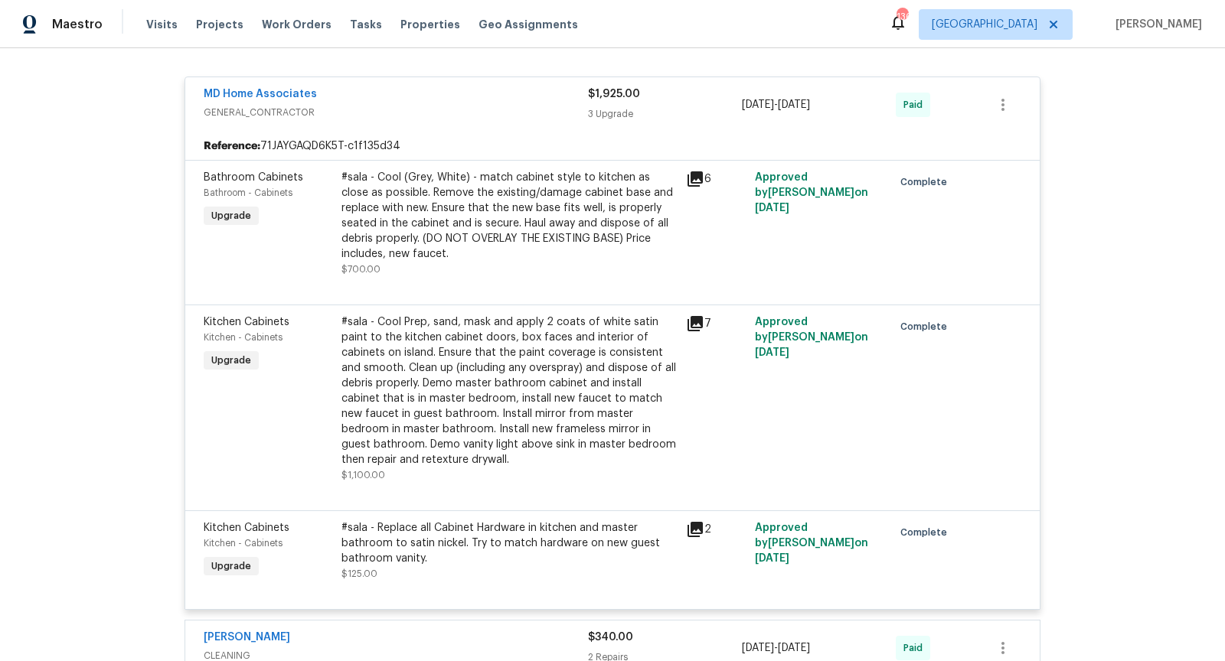
scroll to position [566, 0]
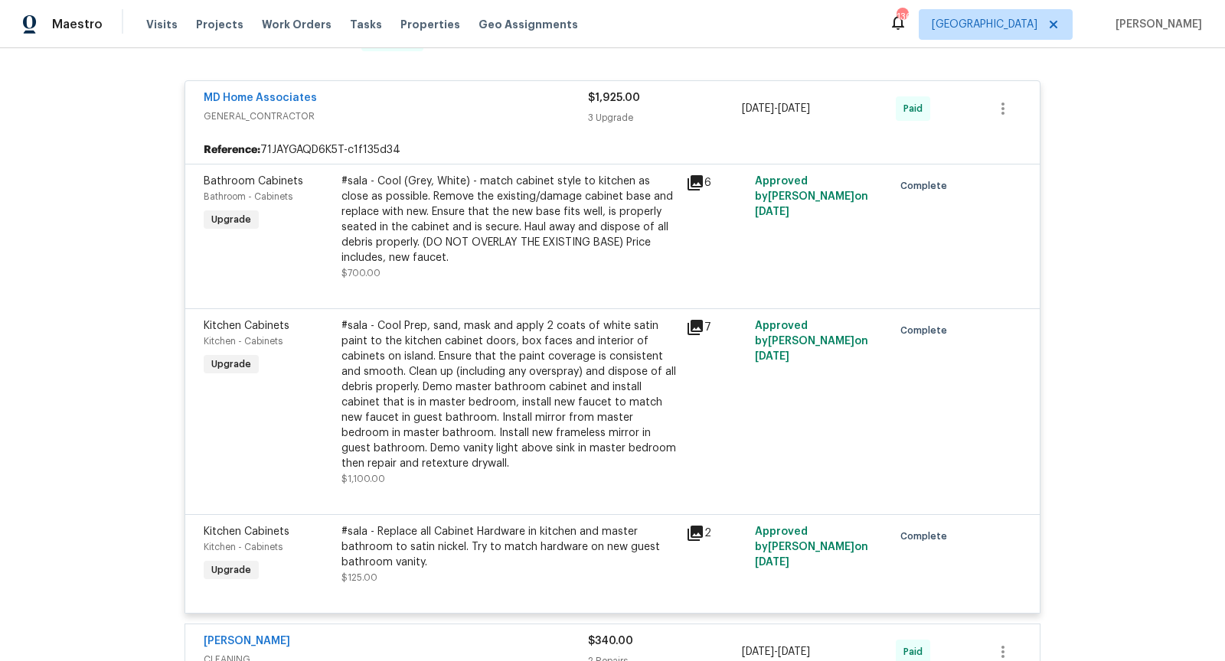
click at [504, 118] on span "GENERAL_CONTRACTOR" at bounding box center [396, 116] width 384 height 15
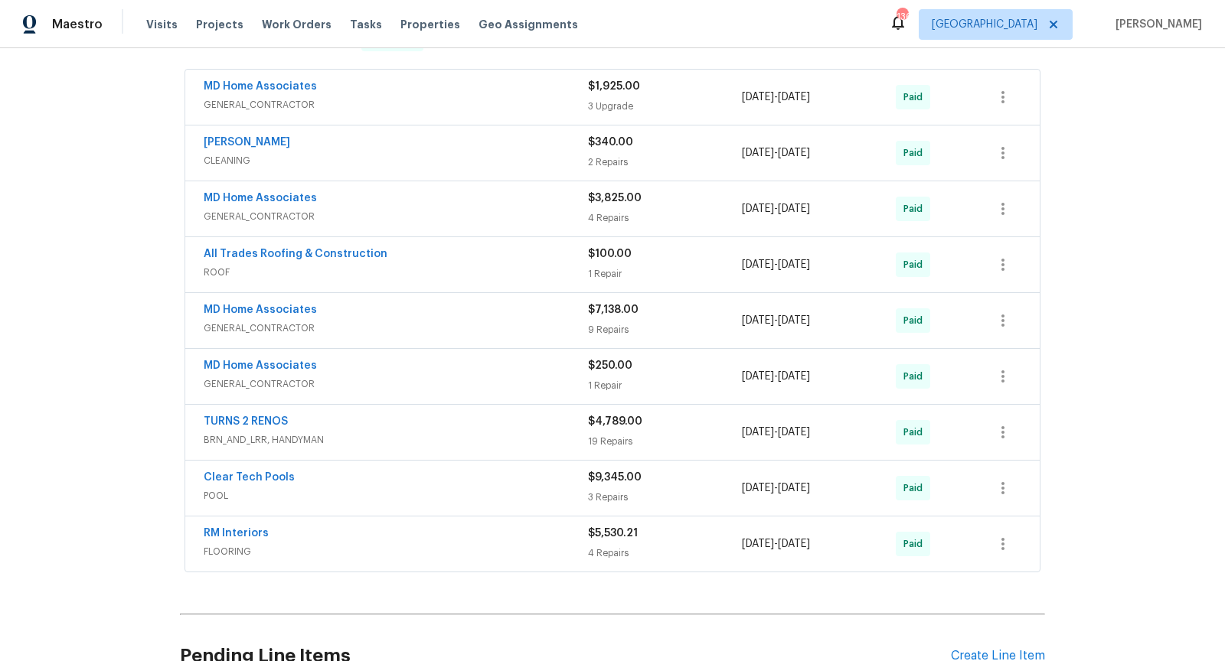
click at [505, 304] on div "MD Home Associates" at bounding box center [396, 311] width 384 height 18
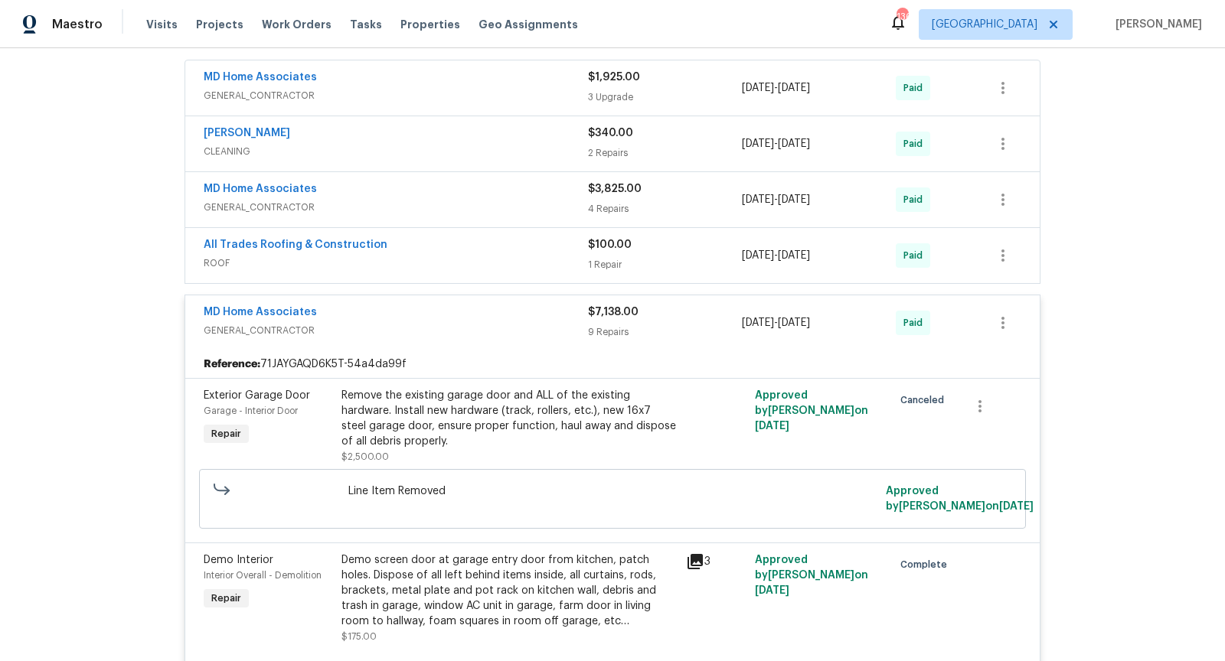
scroll to position [514, 0]
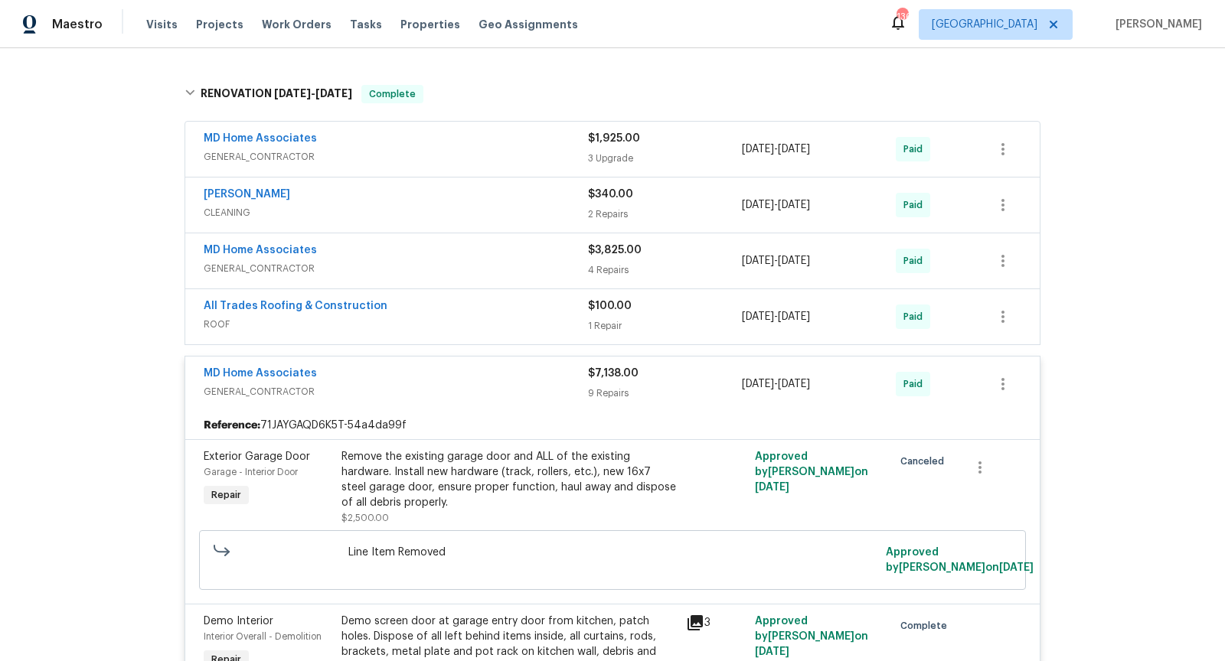
click at [480, 377] on div "MD Home Associates" at bounding box center [396, 375] width 384 height 18
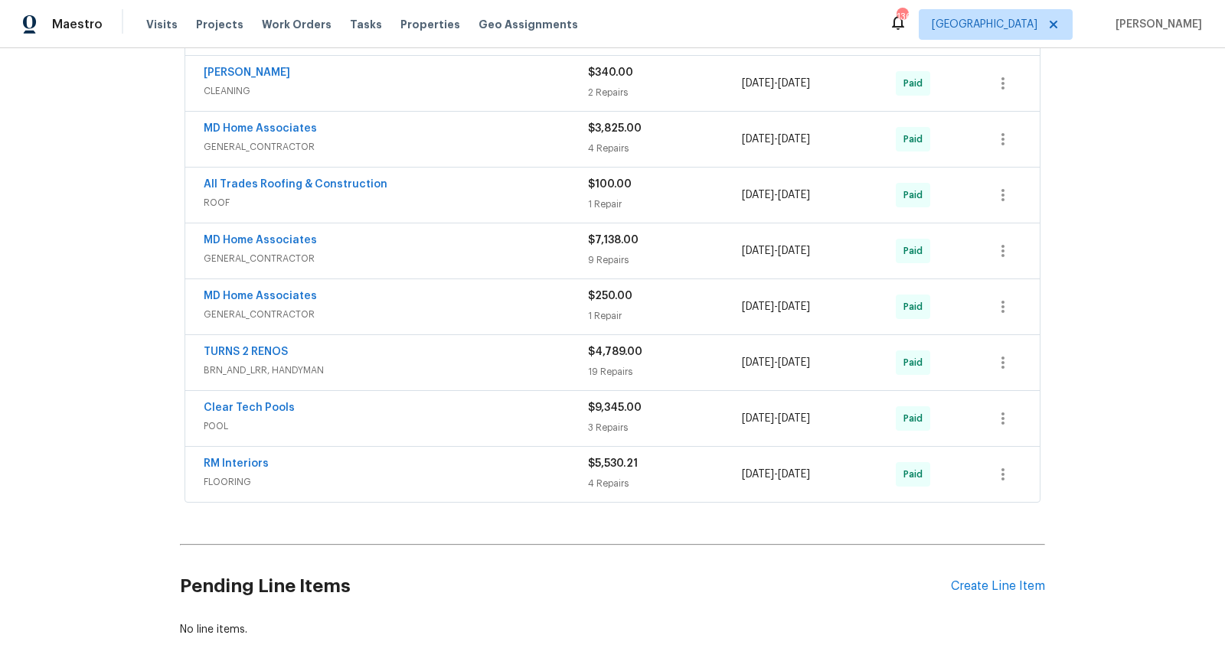
scroll to position [636, 0]
click at [453, 406] on div "Clear Tech Pools" at bounding box center [396, 409] width 384 height 18
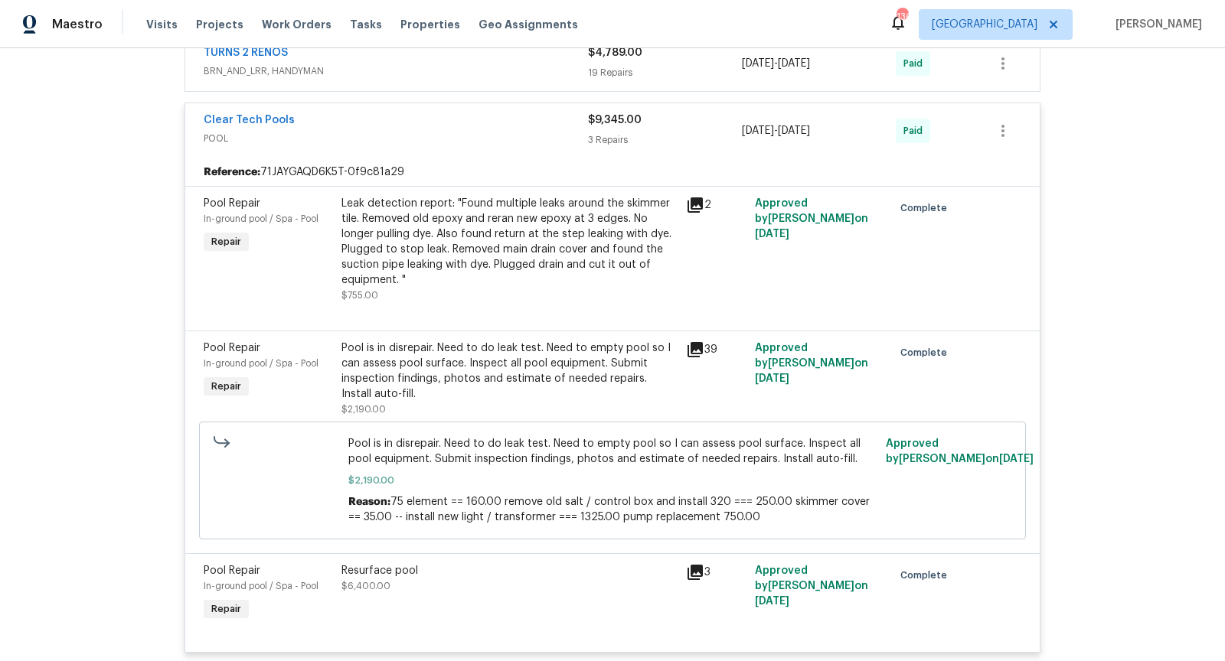
scroll to position [905, 0]
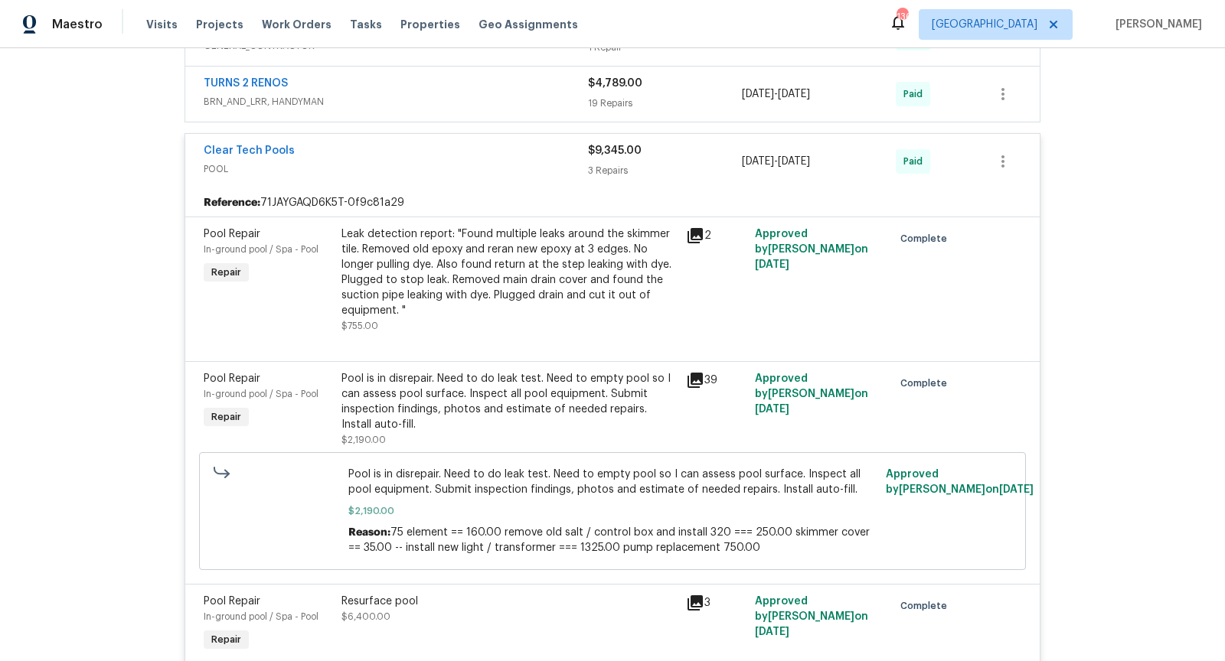
click at [474, 151] on div "Clear Tech Pools" at bounding box center [396, 152] width 384 height 18
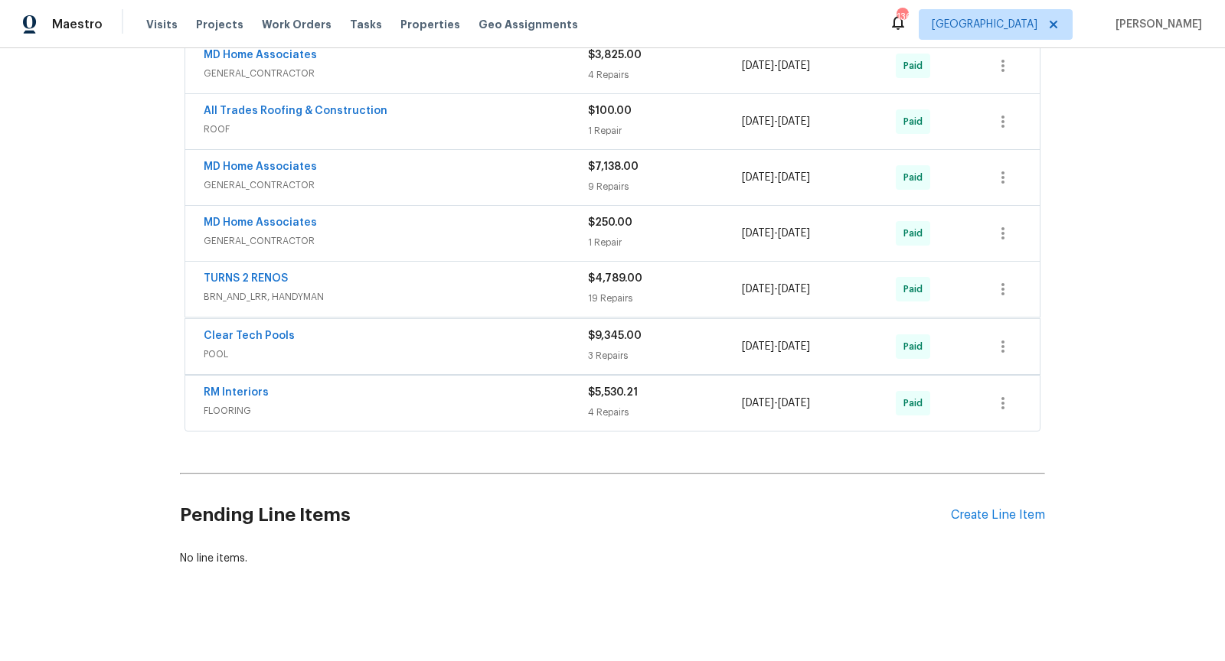
scroll to position [709, 0]
click at [476, 406] on span "FLOORING" at bounding box center [396, 409] width 384 height 15
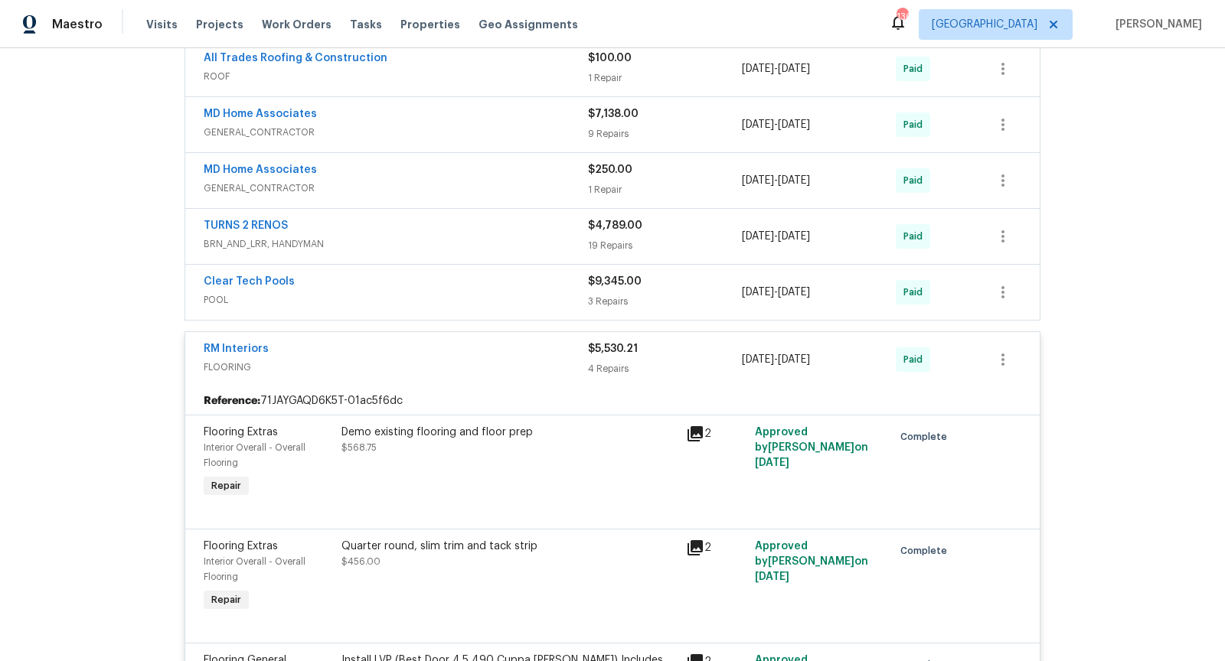
scroll to position [668, 0]
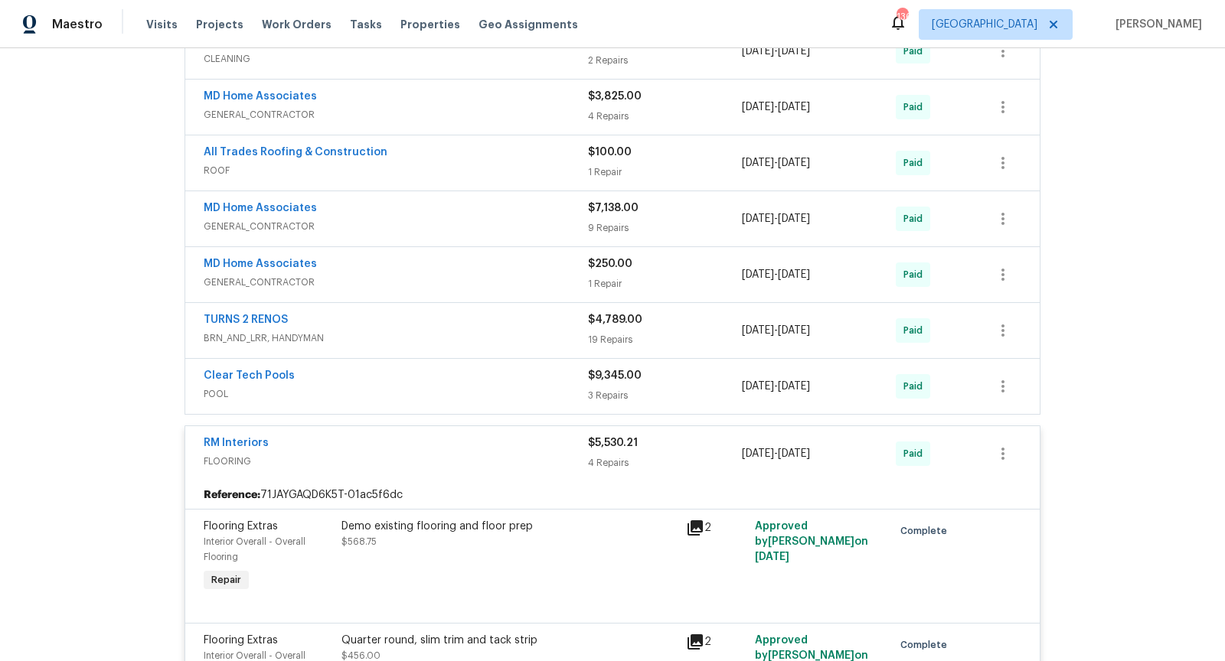
click at [314, 426] on div "RM Interiors FLOORING $5,530.21 4 Repairs [DATE] - [DATE] Paid" at bounding box center [612, 453] width 854 height 55
click at [377, 468] on div "RM Interiors FLOORING $5,530.21 4 Repairs [DATE] - [DATE] Paid" at bounding box center [612, 453] width 854 height 55
click at [435, 331] on span "BRN_AND_LRR, HANDYMAN" at bounding box center [396, 338] width 384 height 15
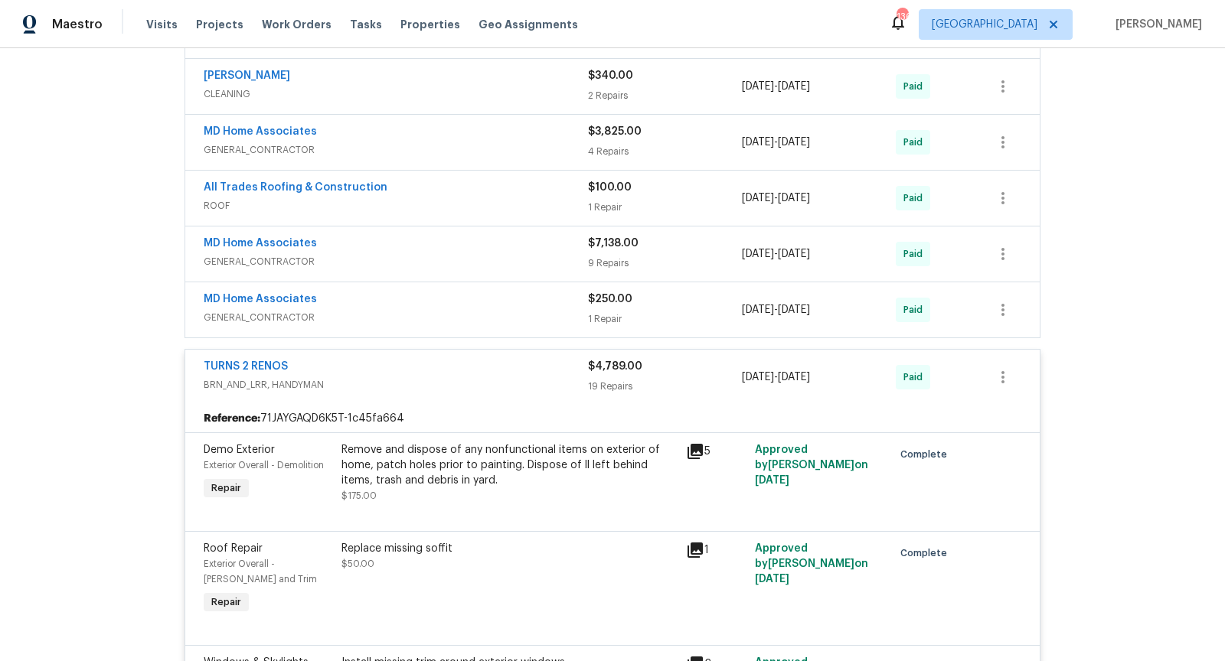
scroll to position [631, 0]
click at [445, 257] on span "GENERAL_CONTRACTOR" at bounding box center [396, 263] width 384 height 15
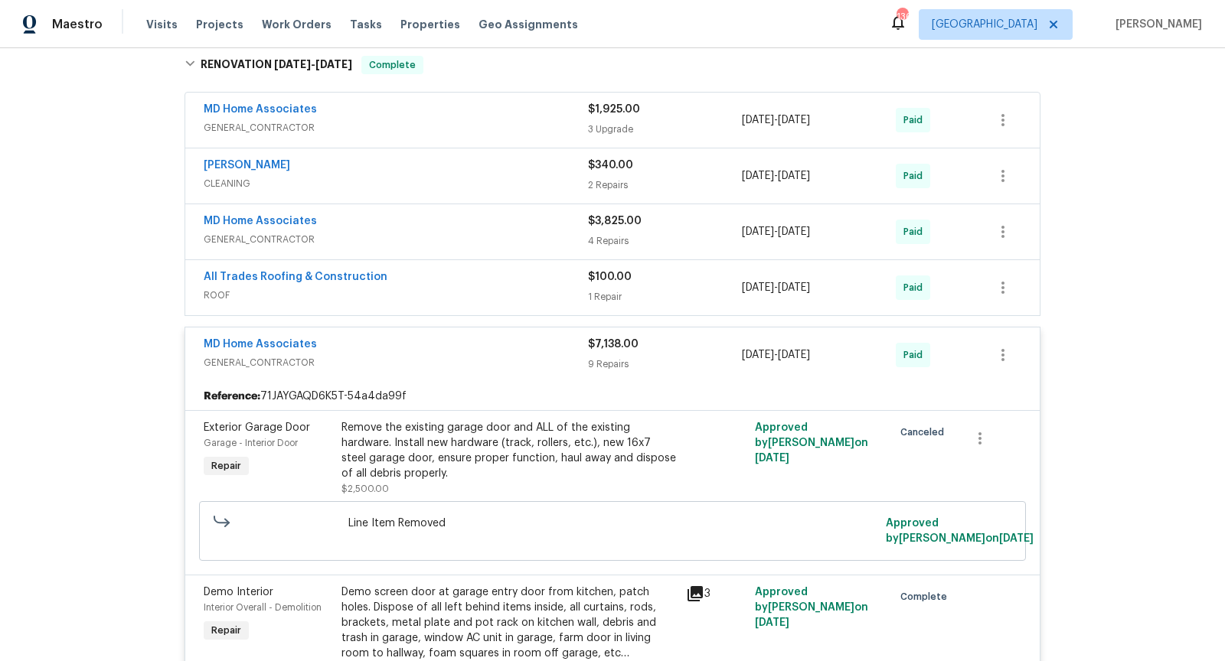
scroll to position [542, 0]
click at [476, 347] on div "MD Home Associates" at bounding box center [396, 347] width 384 height 18
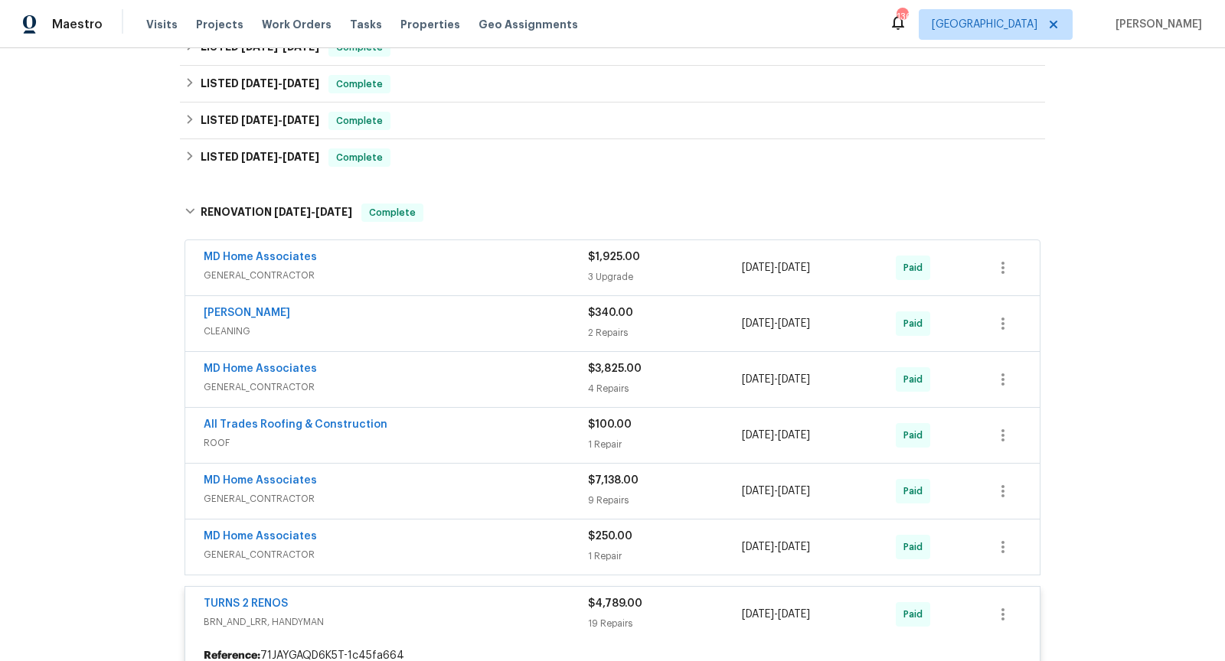
scroll to position [352, 0]
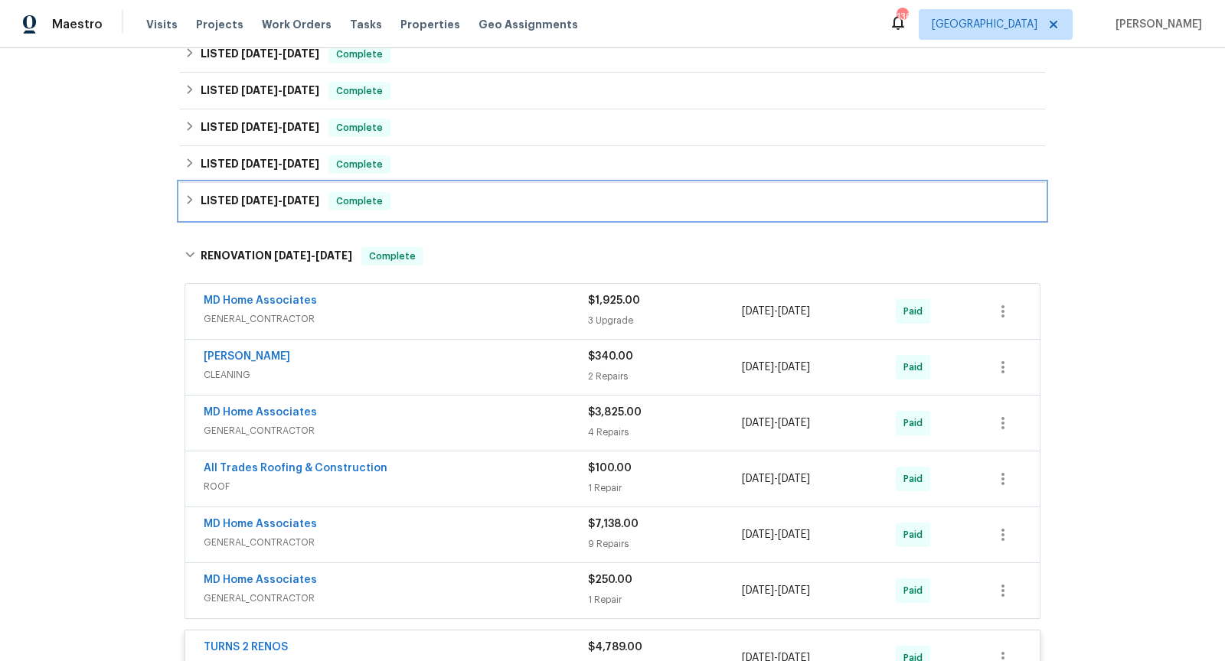
click at [530, 198] on div "LISTED [DATE] - [DATE] Complete" at bounding box center [612, 201] width 856 height 18
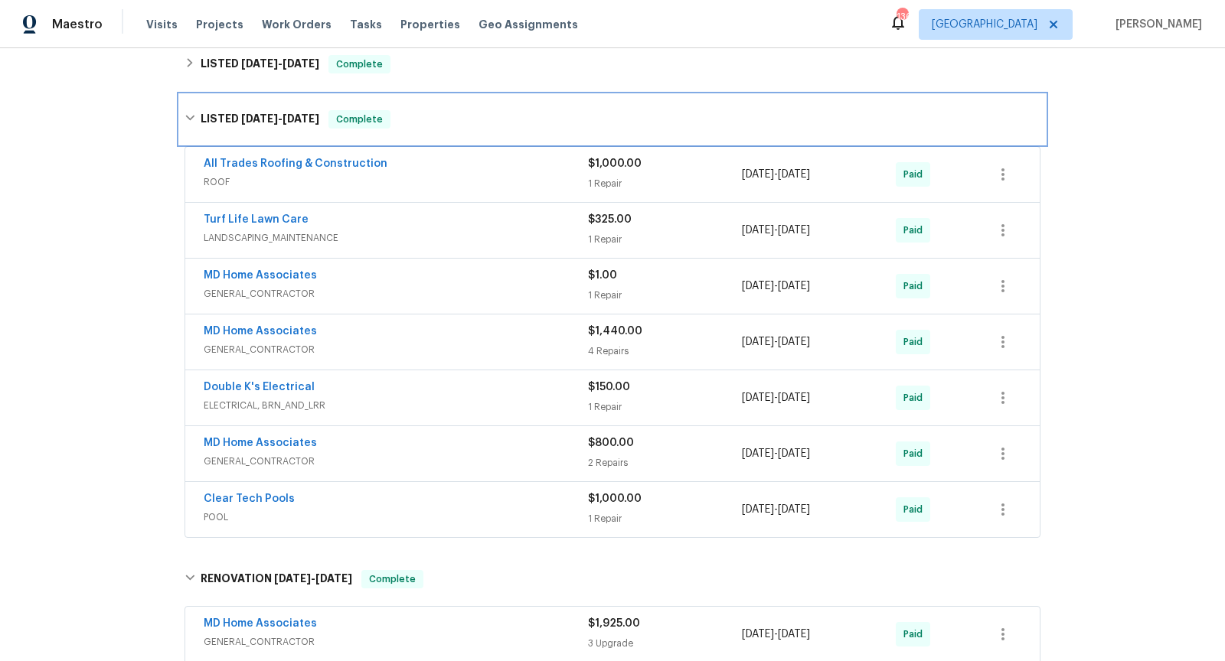
scroll to position [454, 0]
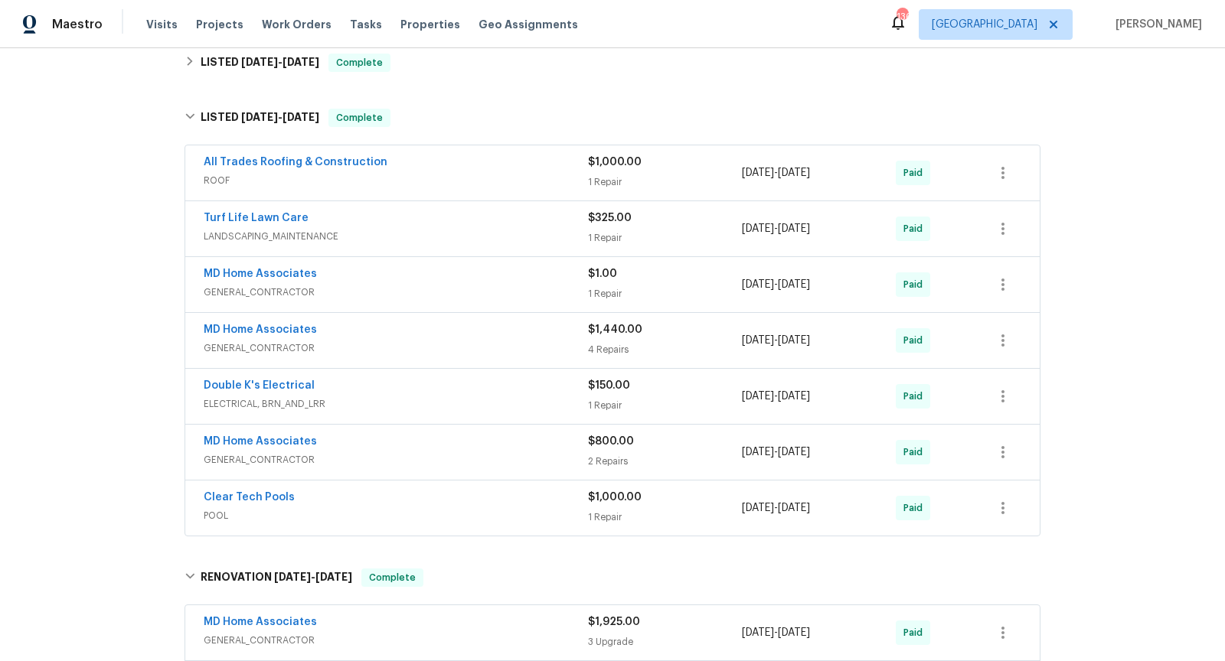
click at [504, 341] on span "GENERAL_CONTRACTOR" at bounding box center [396, 348] width 384 height 15
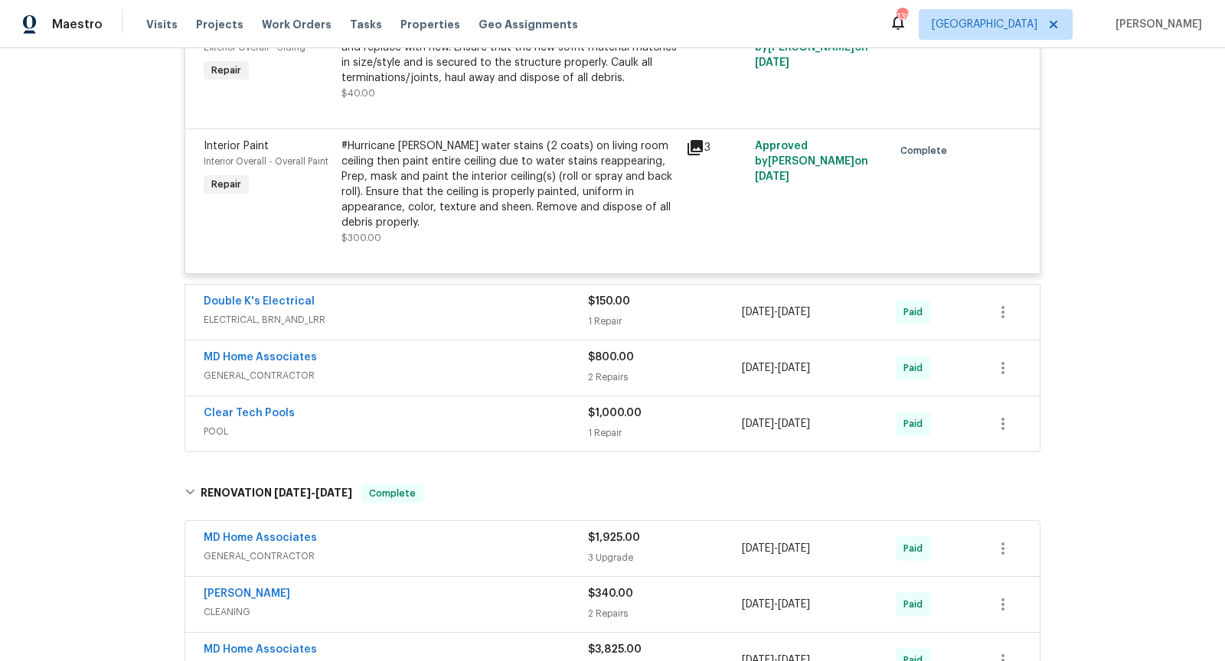
scroll to position [1192, 0]
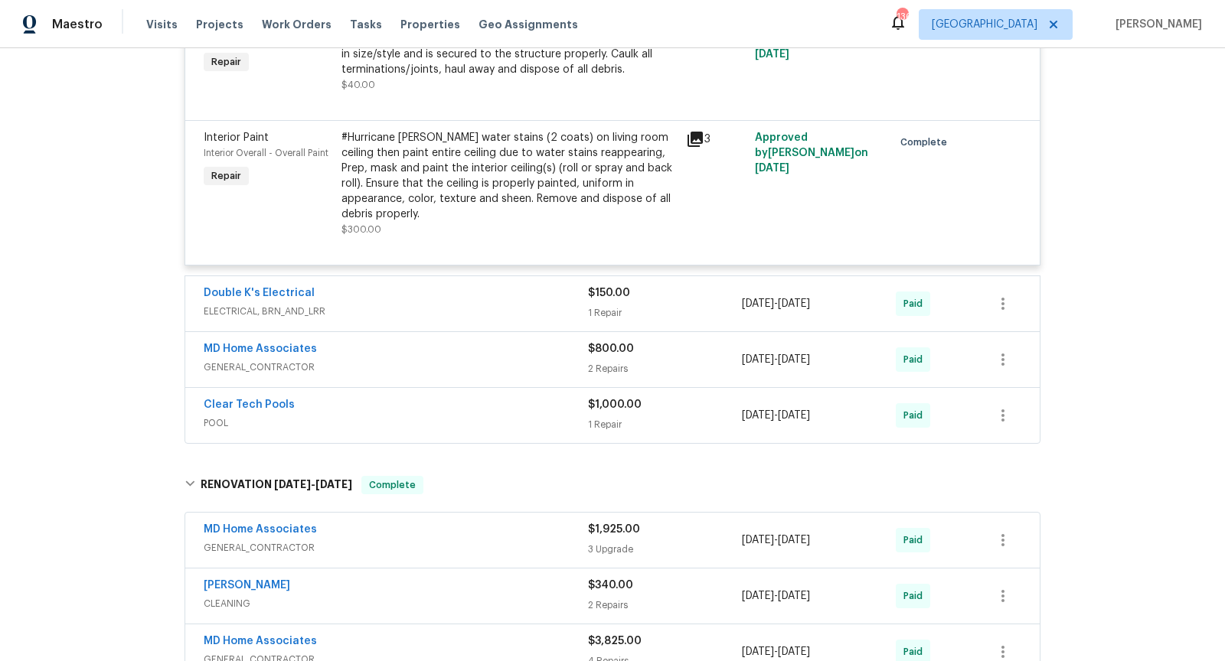
click at [472, 416] on span "POOL" at bounding box center [396, 423] width 384 height 15
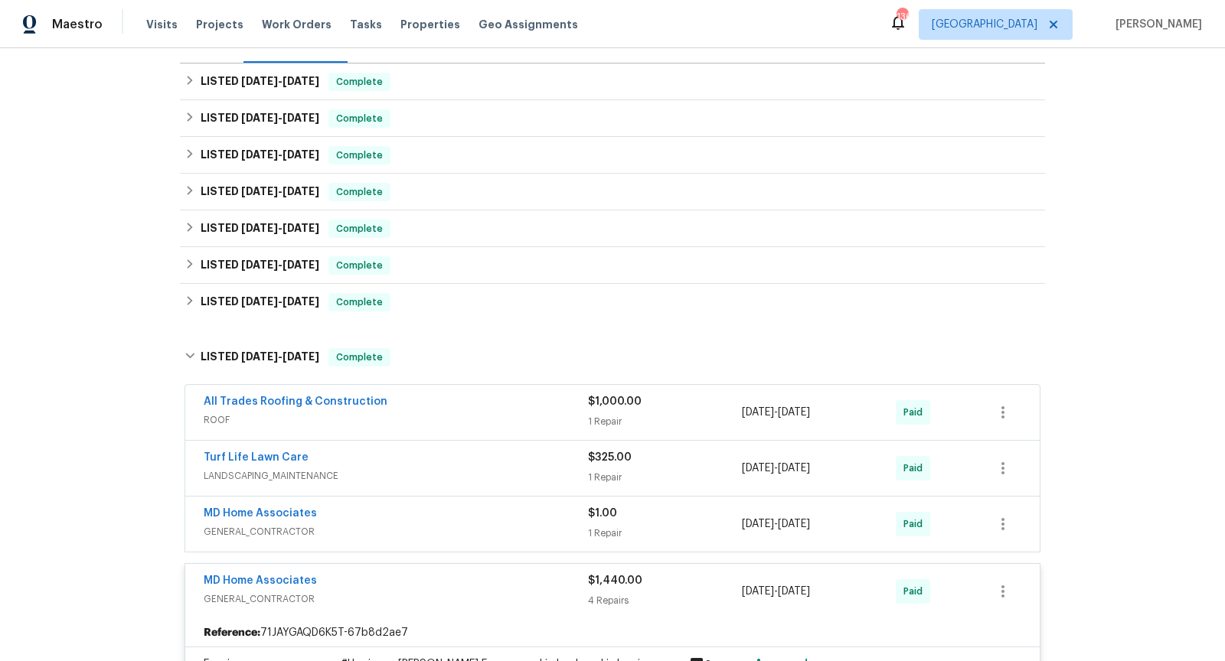
scroll to position [209, 0]
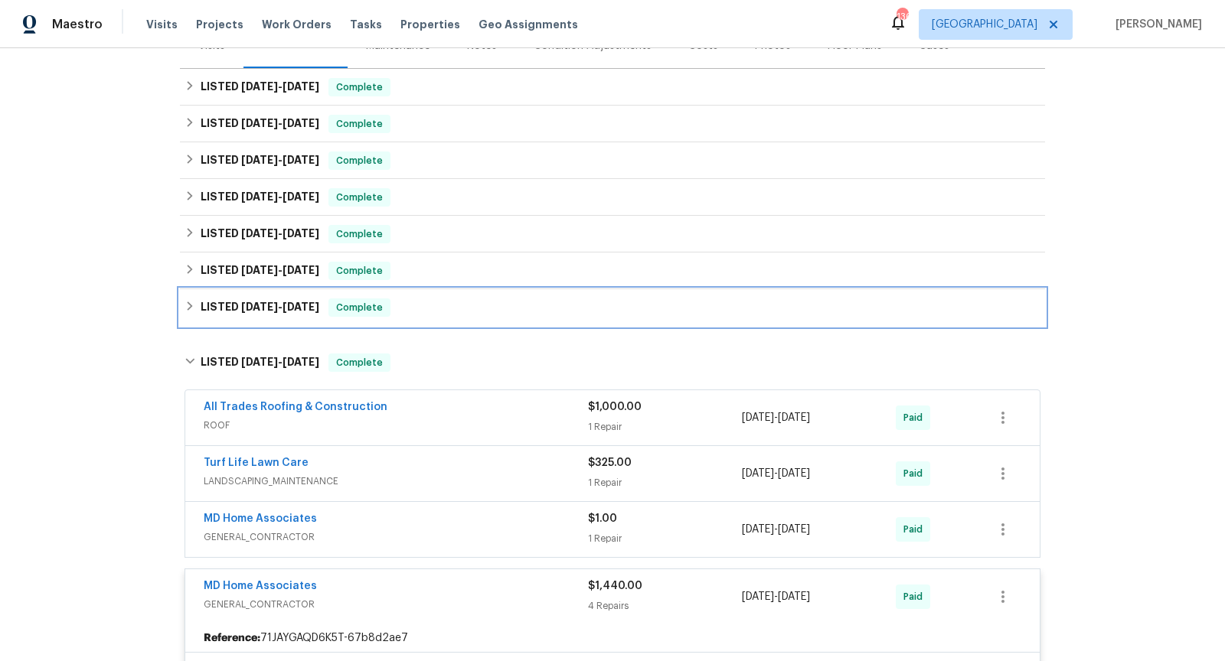
click at [292, 314] on h6 "LISTED [DATE] - [DATE]" at bounding box center [260, 307] width 119 height 18
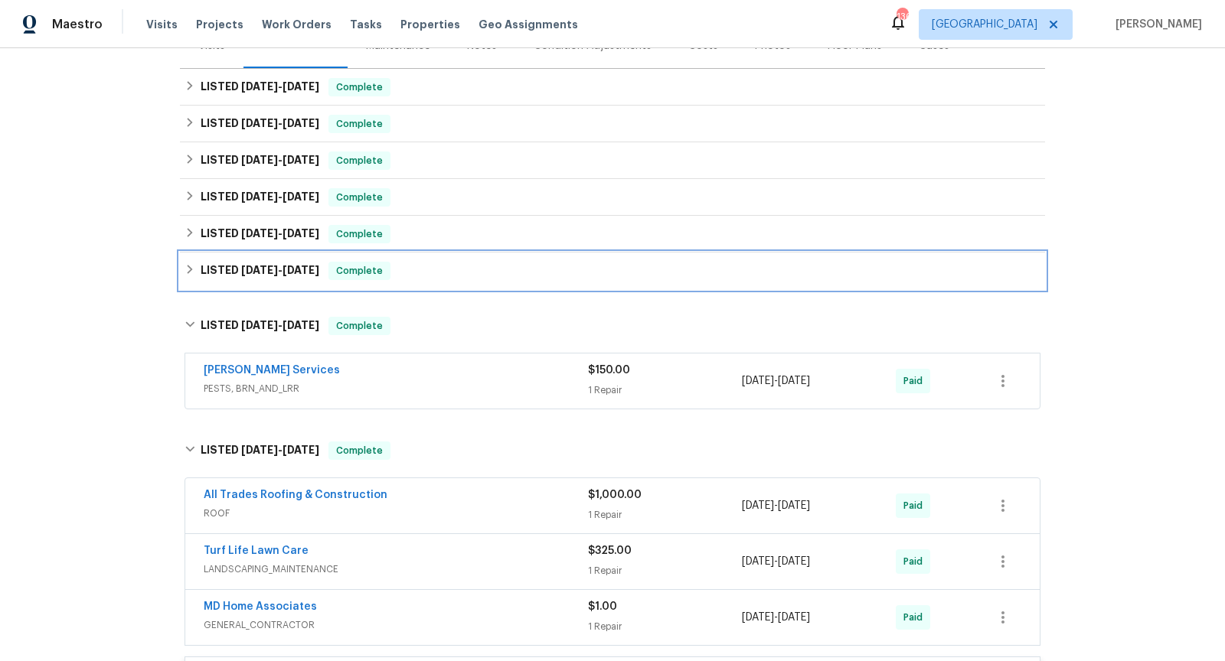
click at [305, 284] on div "LISTED [DATE] - [DATE] Complete" at bounding box center [612, 271] width 865 height 37
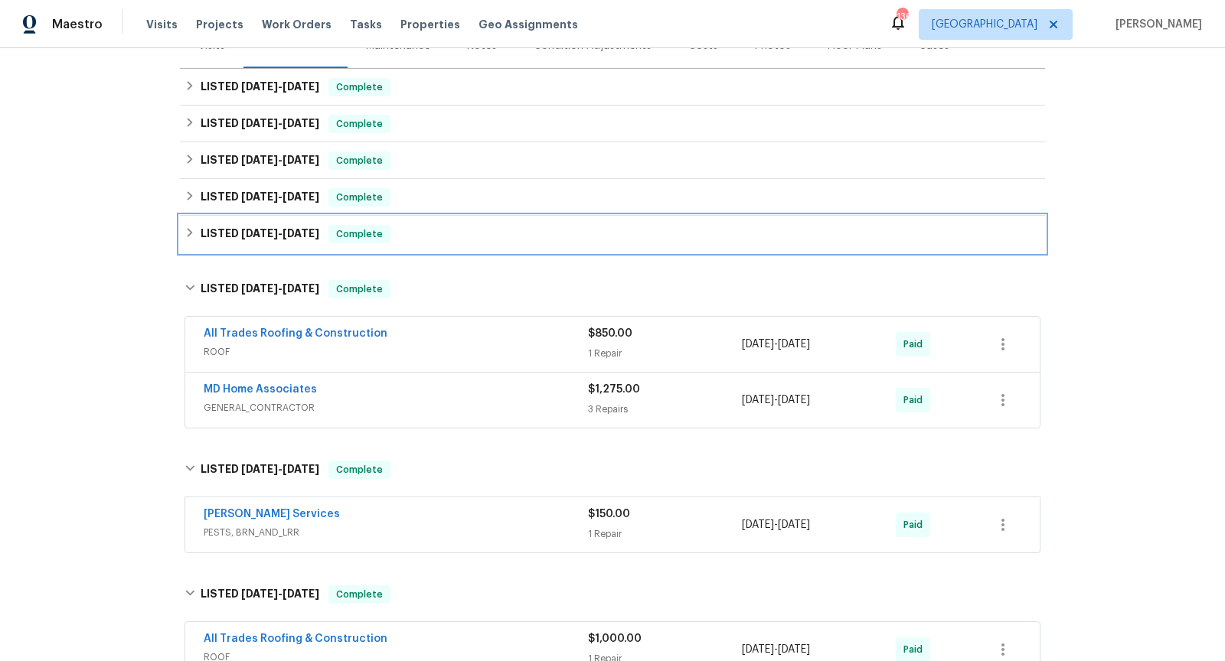
click at [319, 229] on span "[DATE]" at bounding box center [300, 233] width 37 height 11
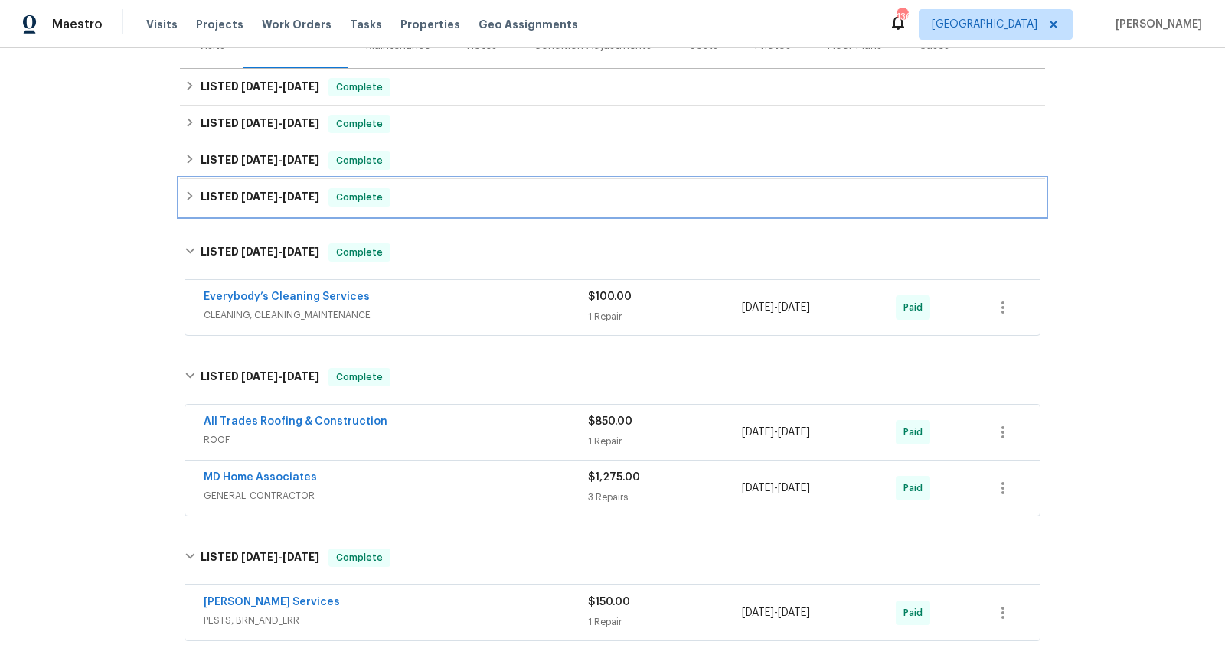
click at [311, 188] on h6 "LISTED [DATE] - [DATE]" at bounding box center [260, 197] width 119 height 18
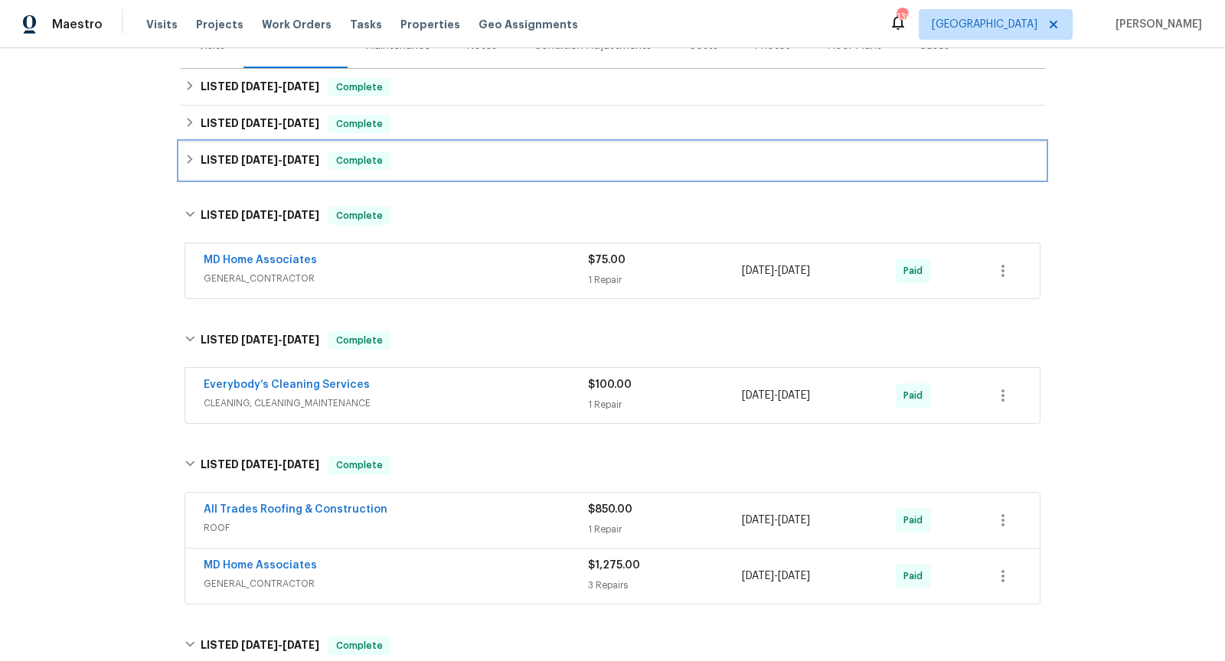
click at [317, 153] on h6 "LISTED [DATE] - [DATE]" at bounding box center [260, 161] width 119 height 18
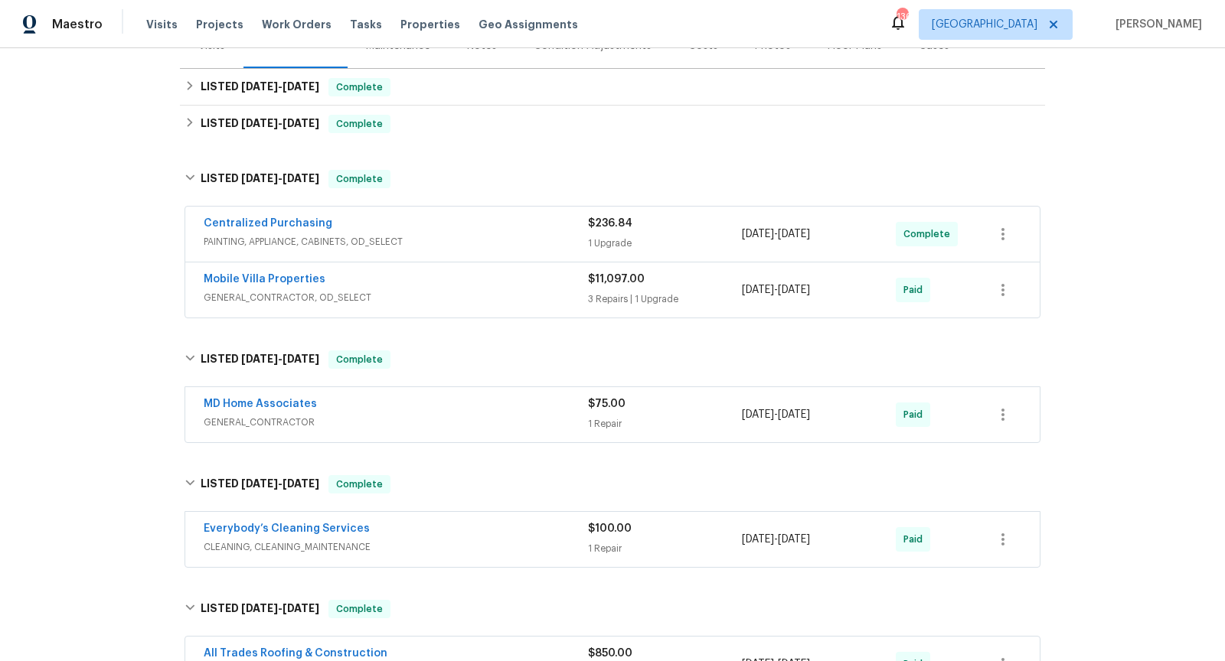
click at [517, 274] on div "Mobile Villa Properties" at bounding box center [396, 281] width 384 height 18
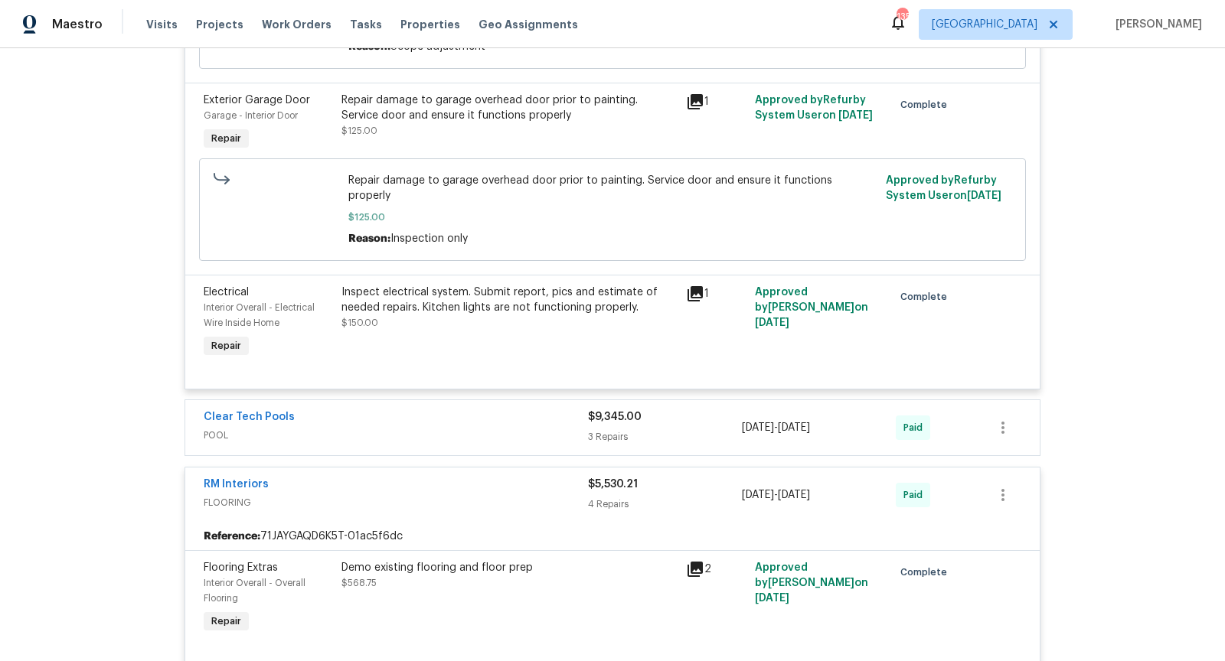
scroll to position [6701, 0]
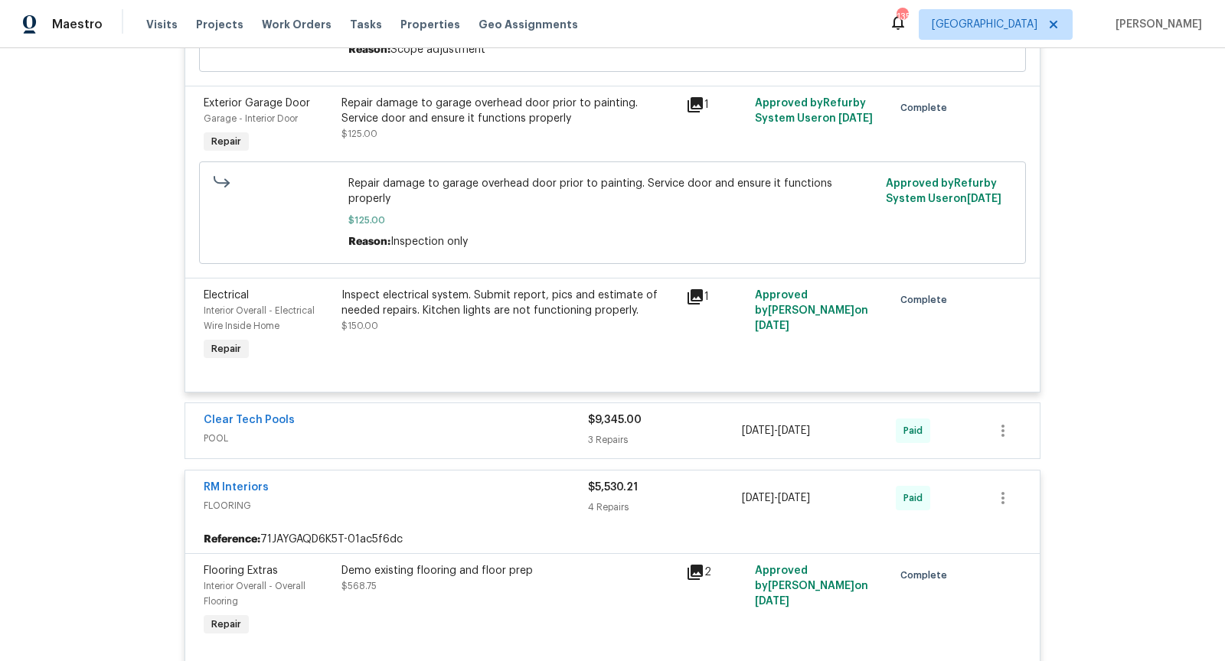
click at [445, 431] on span "POOL" at bounding box center [396, 438] width 384 height 15
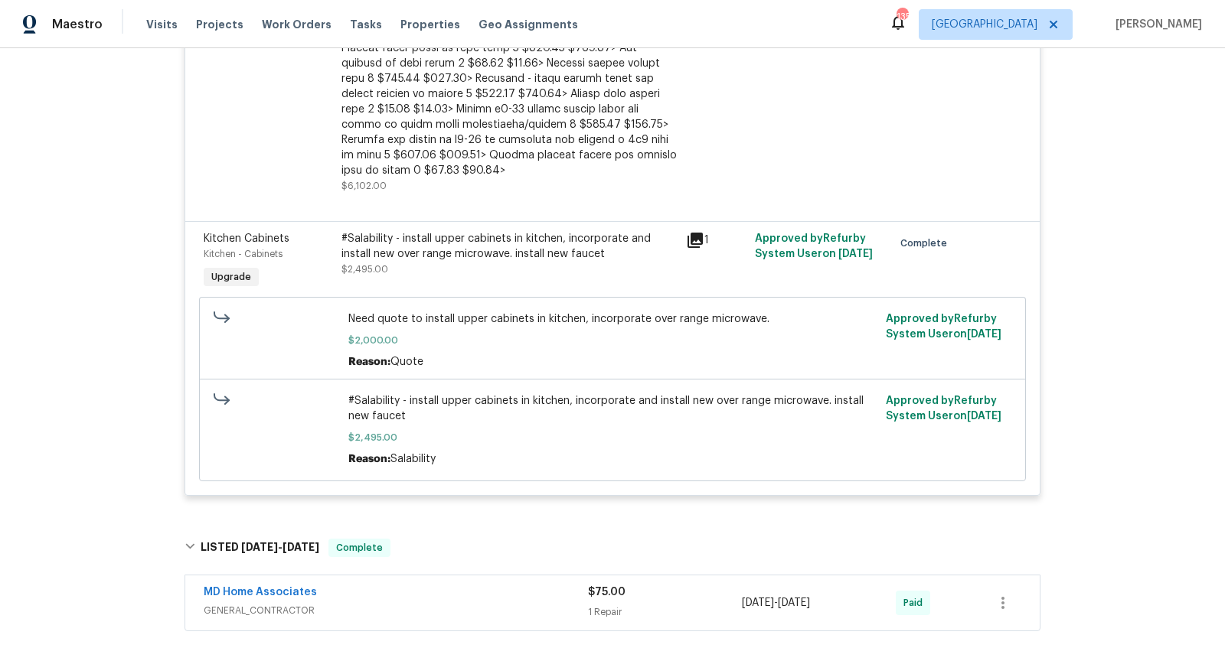
scroll to position [0, 0]
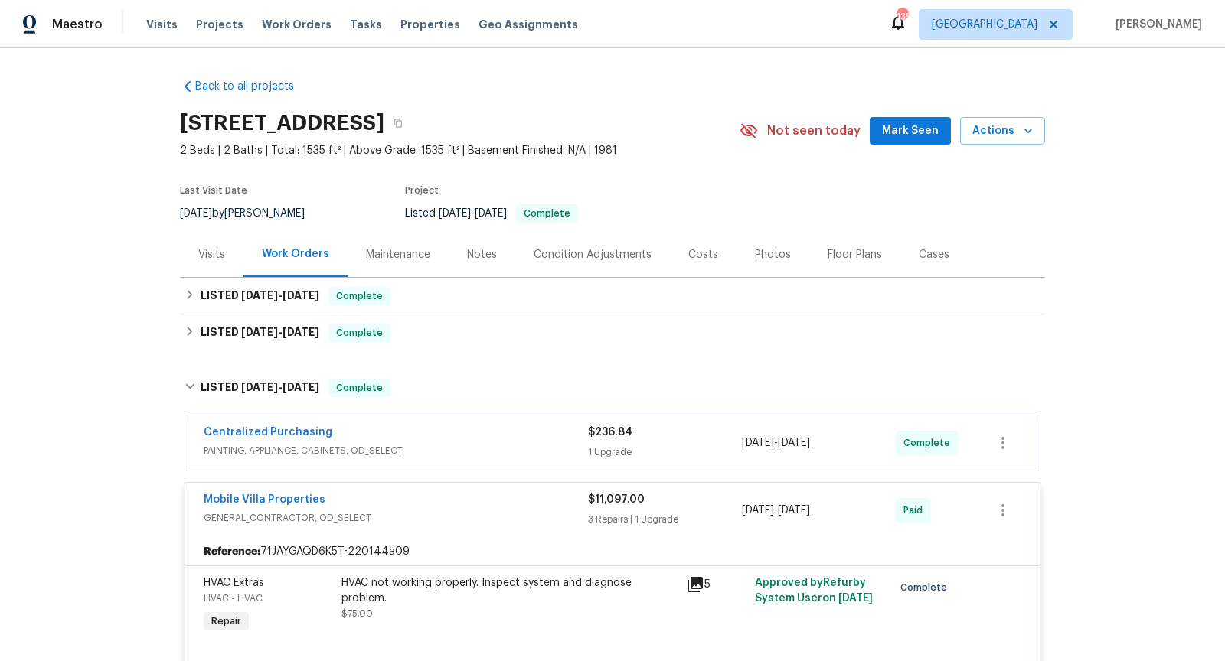
click at [216, 258] on div "Visits" at bounding box center [211, 254] width 27 height 15
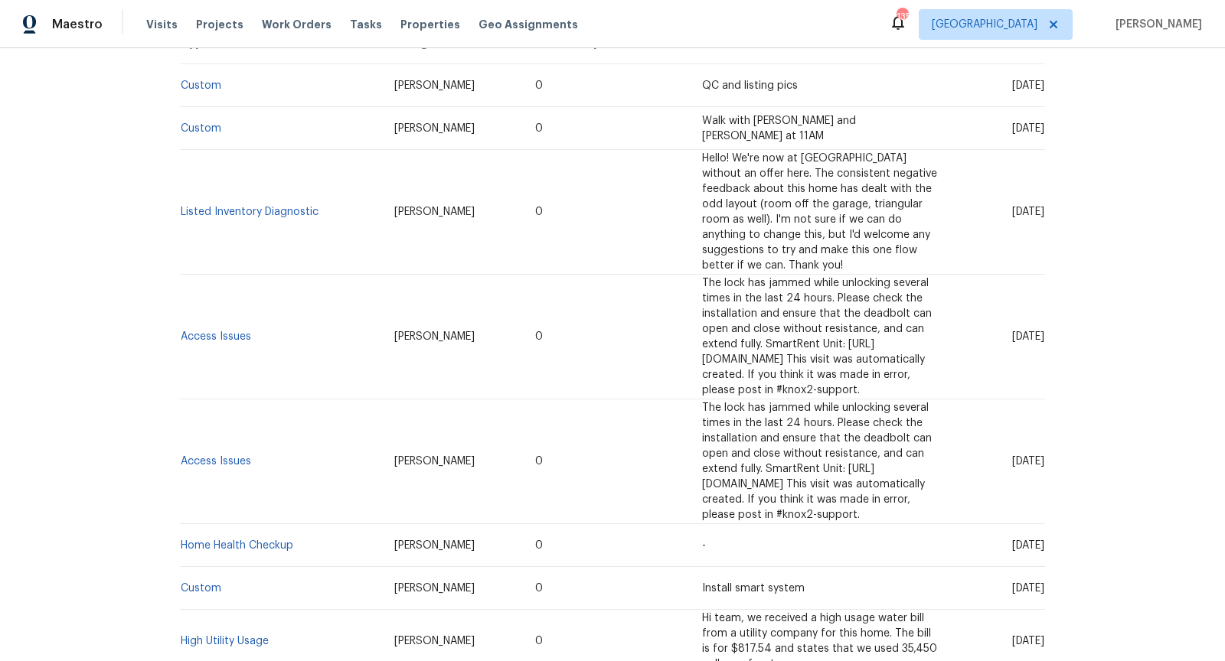
scroll to position [333, 0]
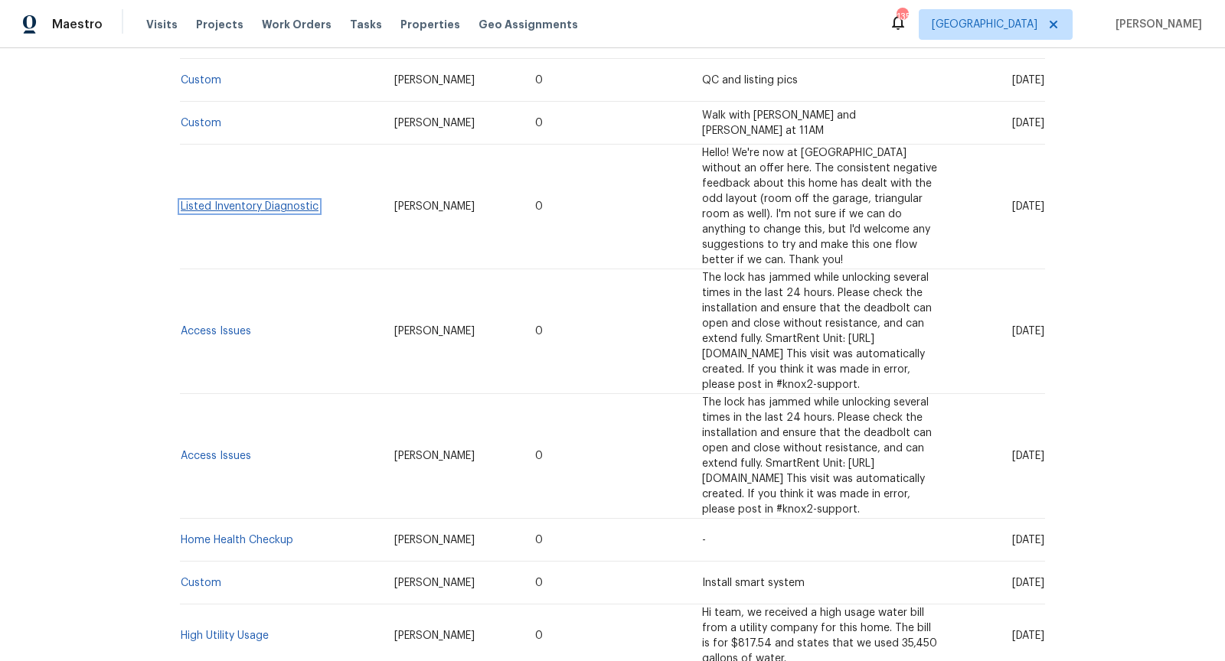
click at [284, 201] on link "Listed Inventory Diagnostic" at bounding box center [250, 206] width 138 height 11
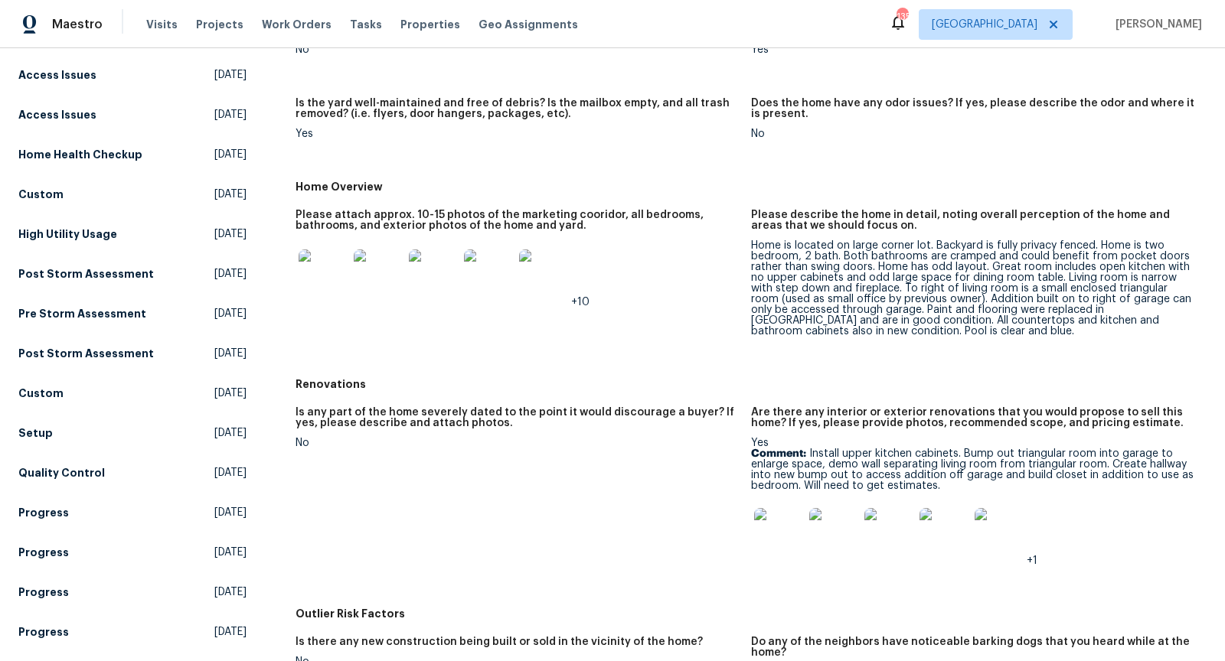
scroll to position [251, 0]
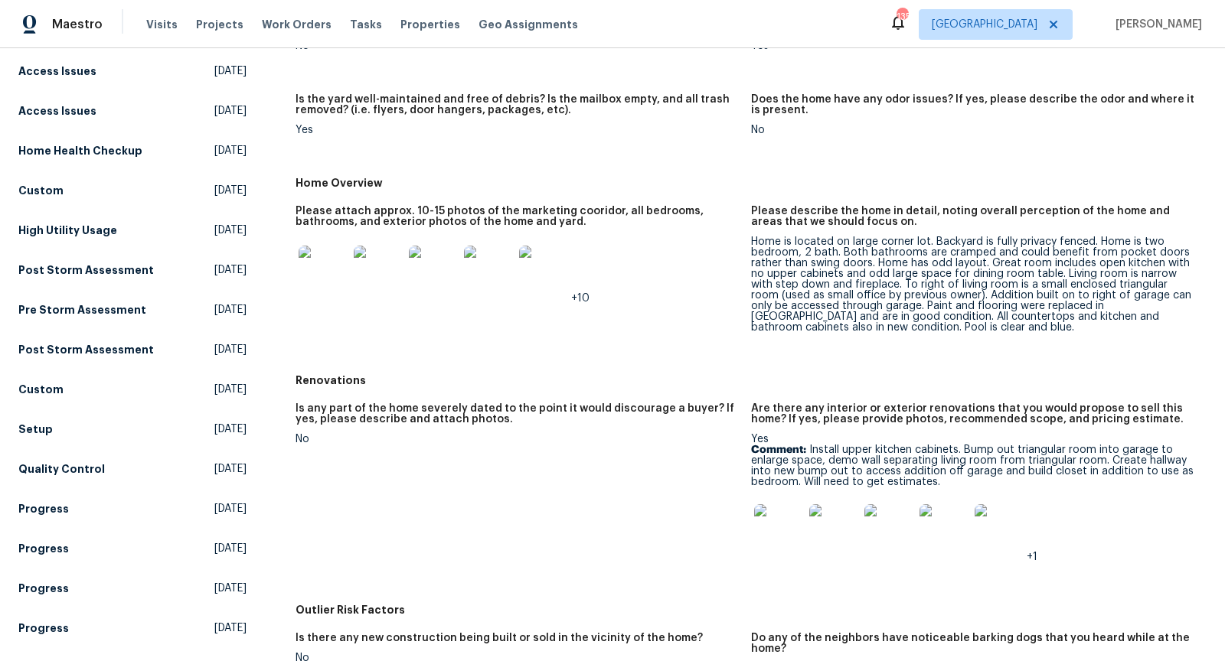
click at [779, 523] on img at bounding box center [778, 528] width 49 height 49
